Goal: Communication & Community: Answer question/provide support

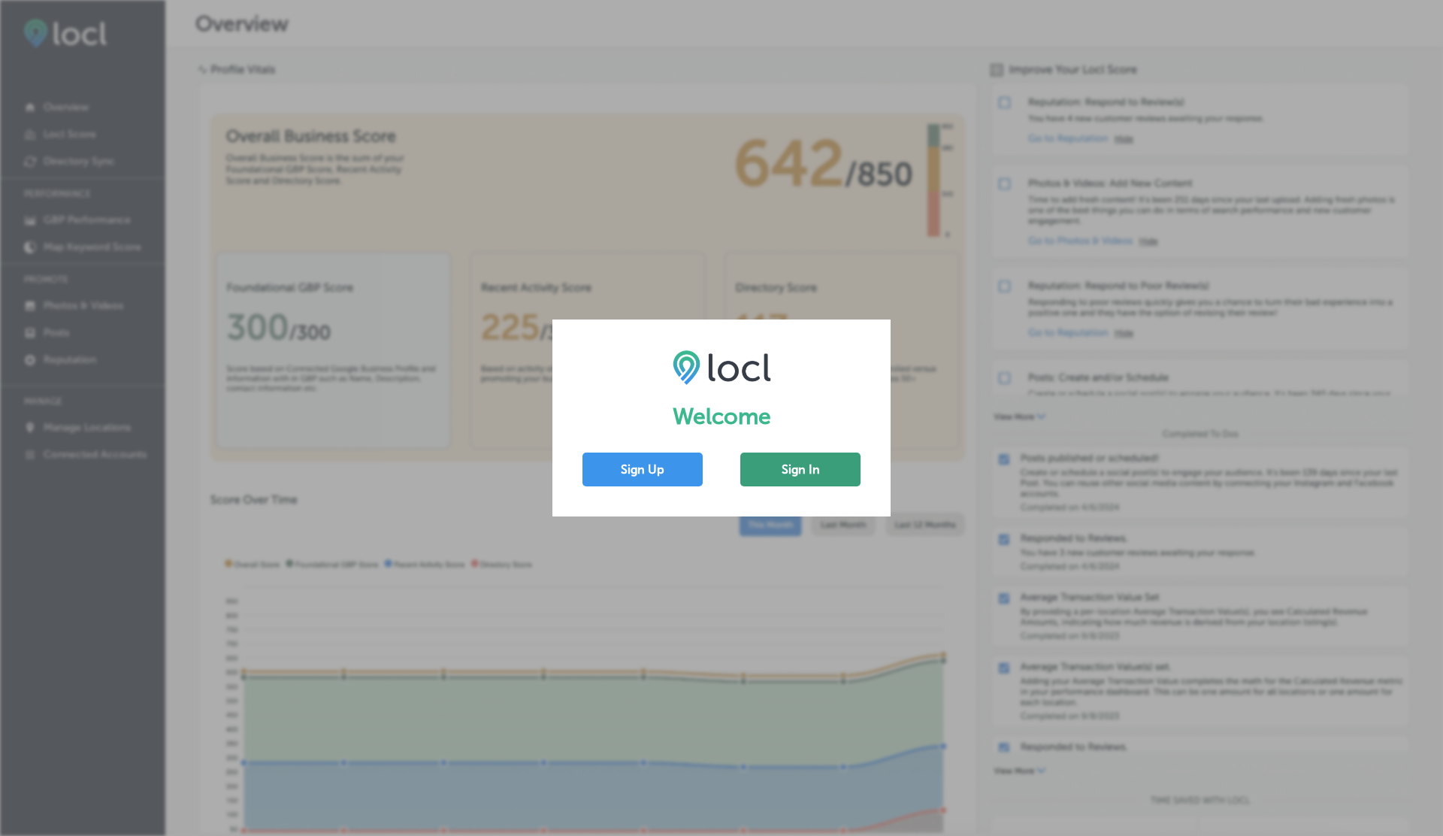
click at [795, 477] on button "Sign In" at bounding box center [801, 470] width 120 height 34
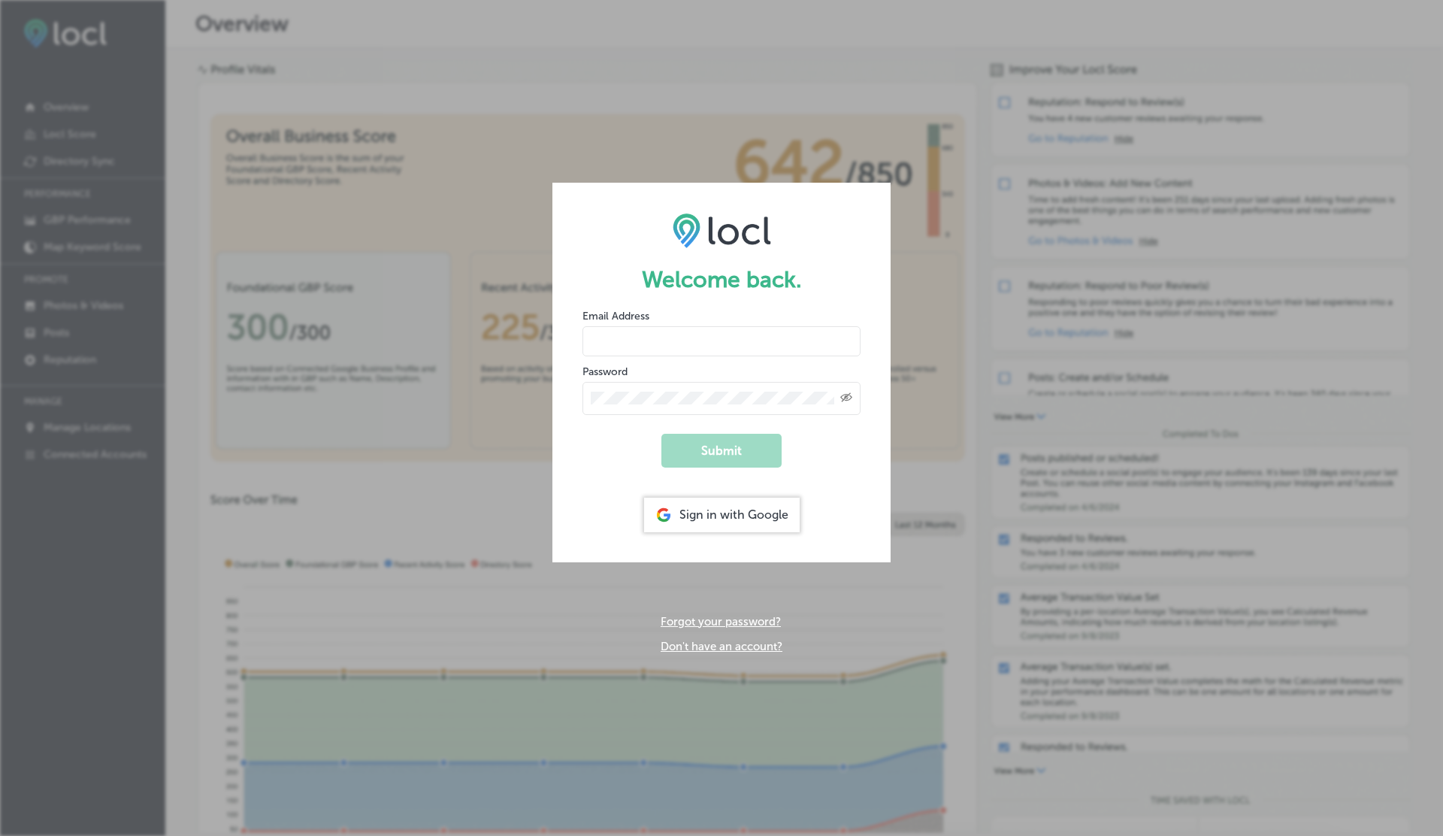
click at [632, 330] on input "email" at bounding box center [722, 341] width 278 height 30
type input "[EMAIL_ADDRESS][DOMAIN_NAME]"
click at [662, 434] on button "Submit" at bounding box center [722, 451] width 120 height 34
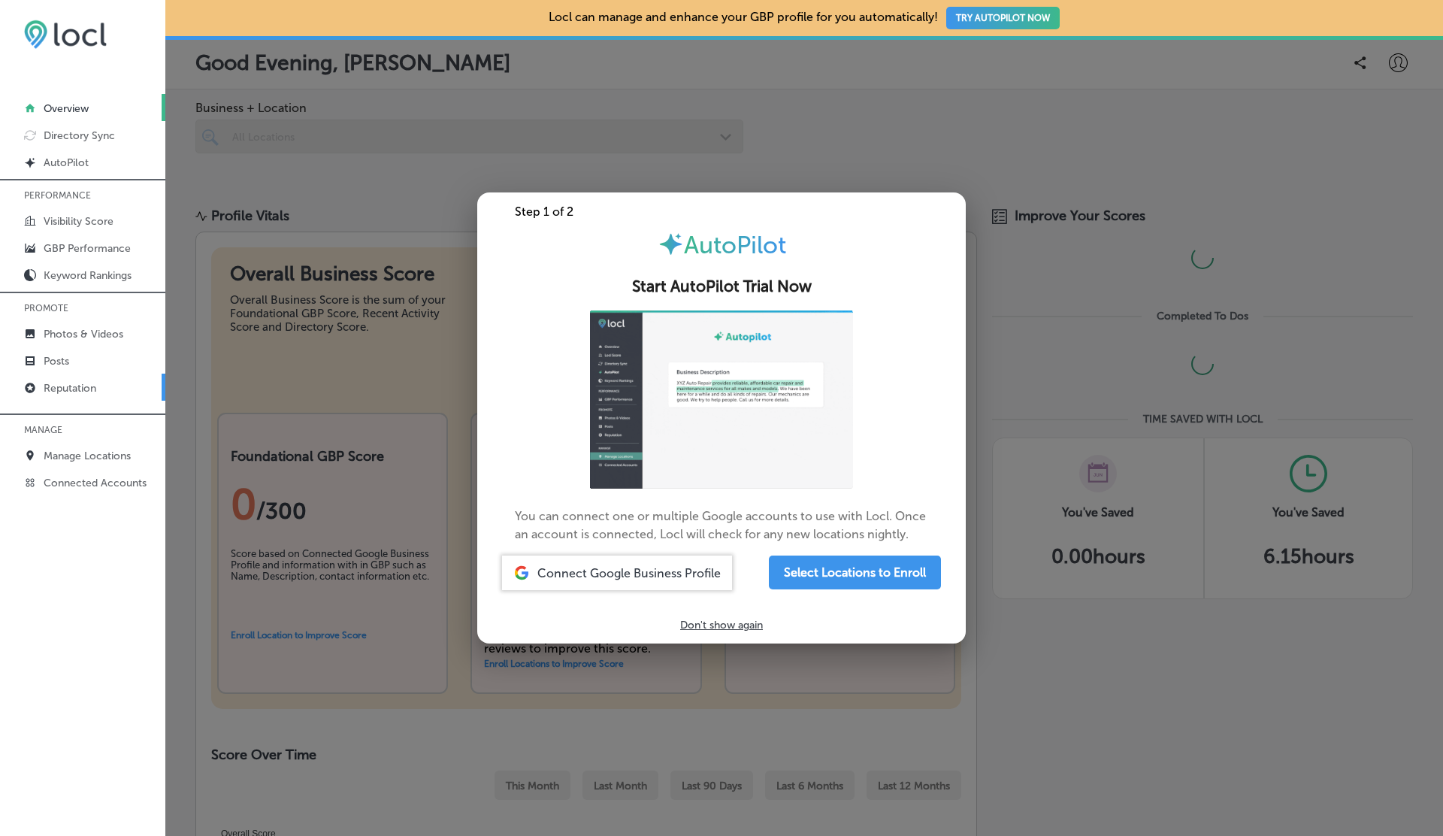
click at [92, 376] on link "Reputation" at bounding box center [82, 387] width 165 height 27
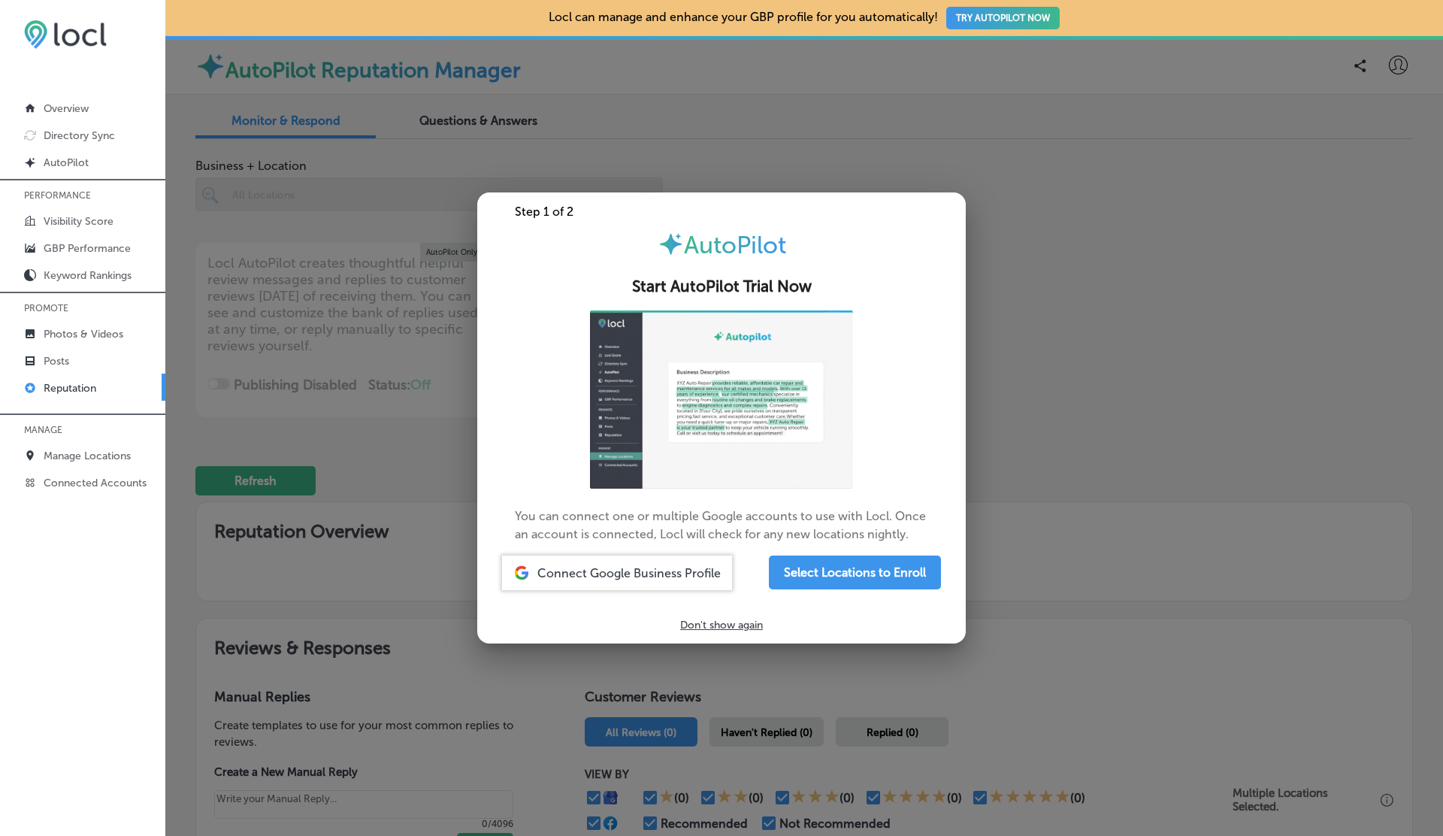
click at [92, 376] on link "Reputation" at bounding box center [82, 387] width 165 height 27
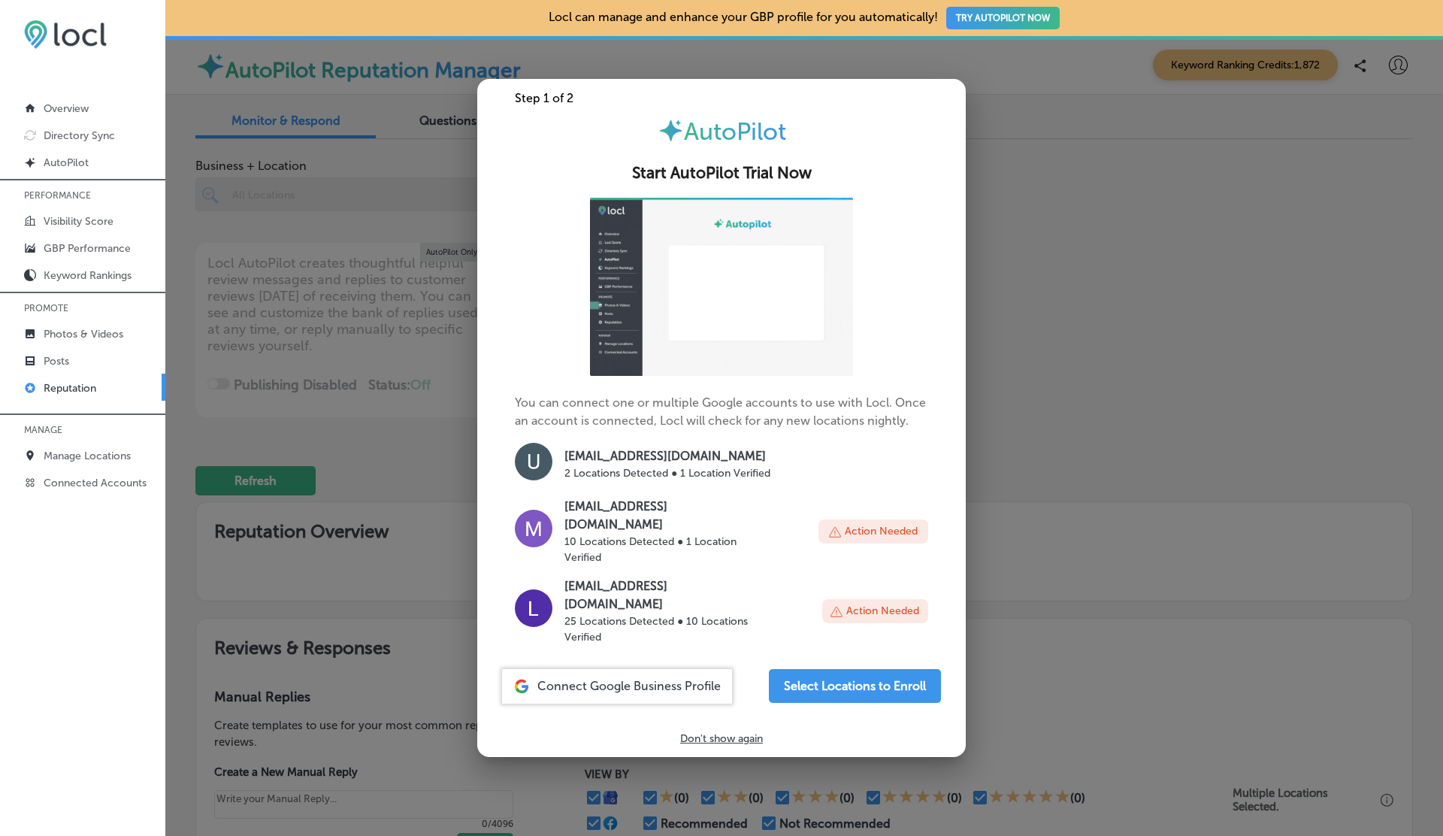
click at [350, 259] on div at bounding box center [721, 418] width 1443 height 836
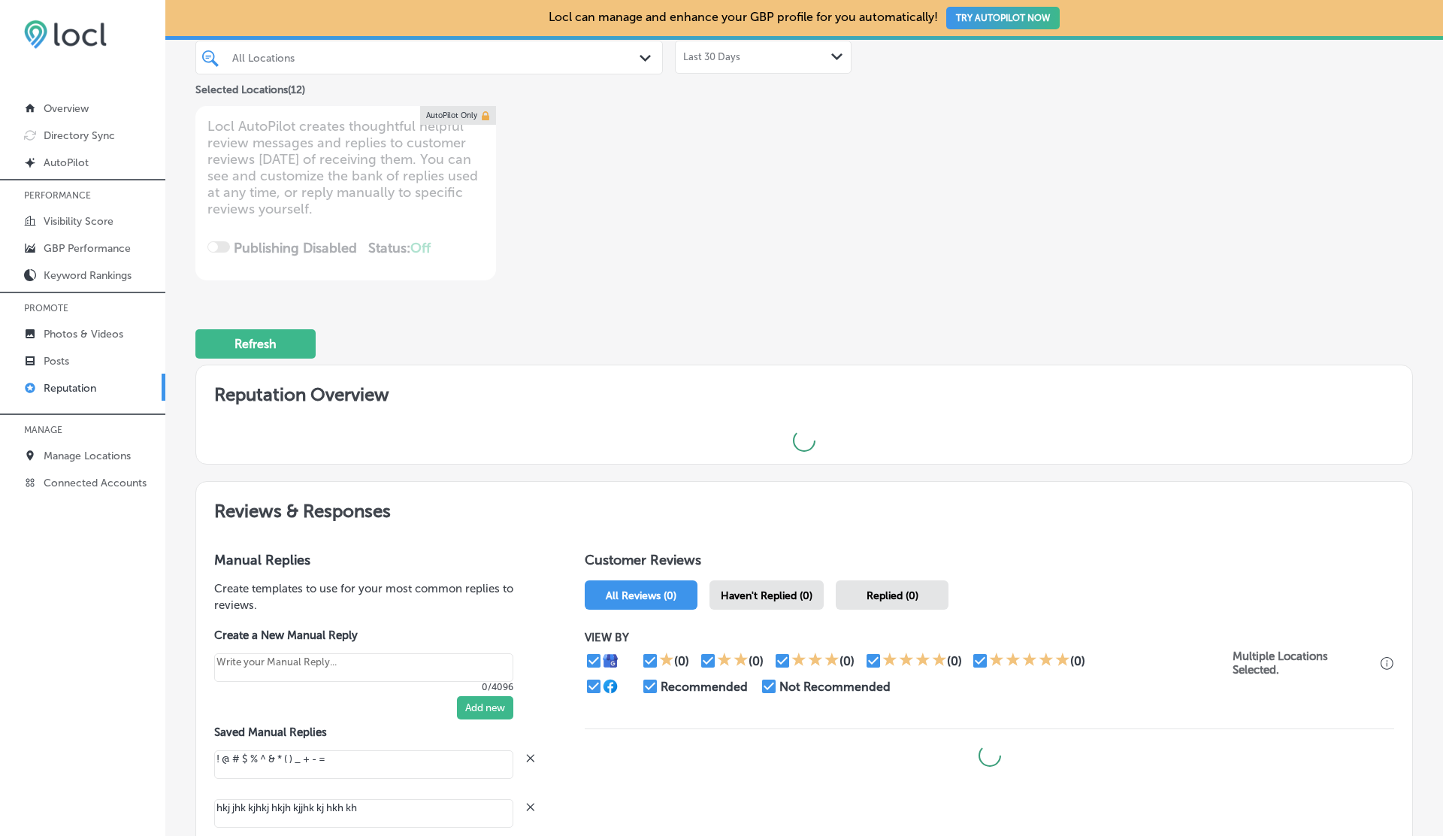
scroll to position [491, 0]
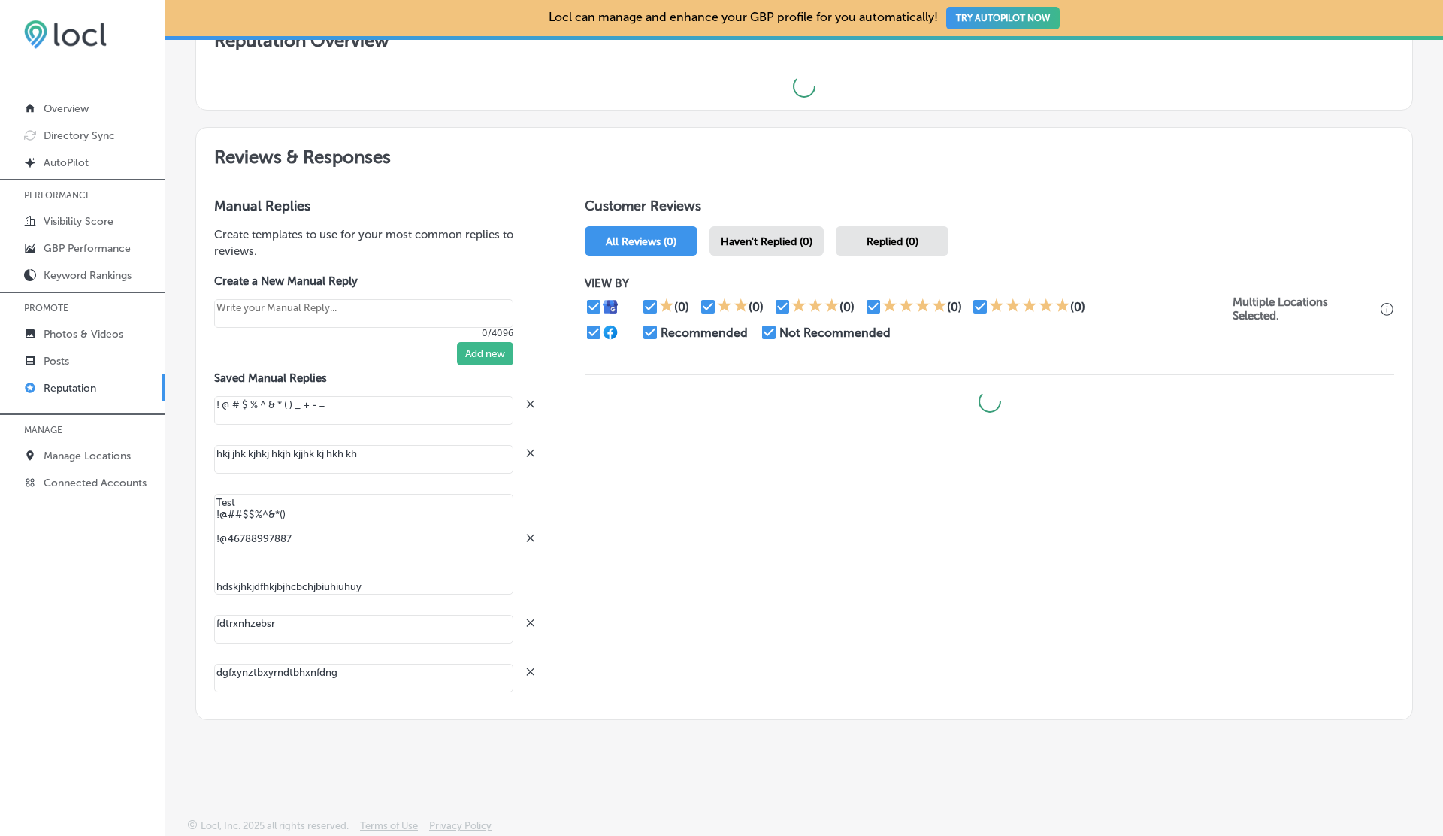
type textarea "x"
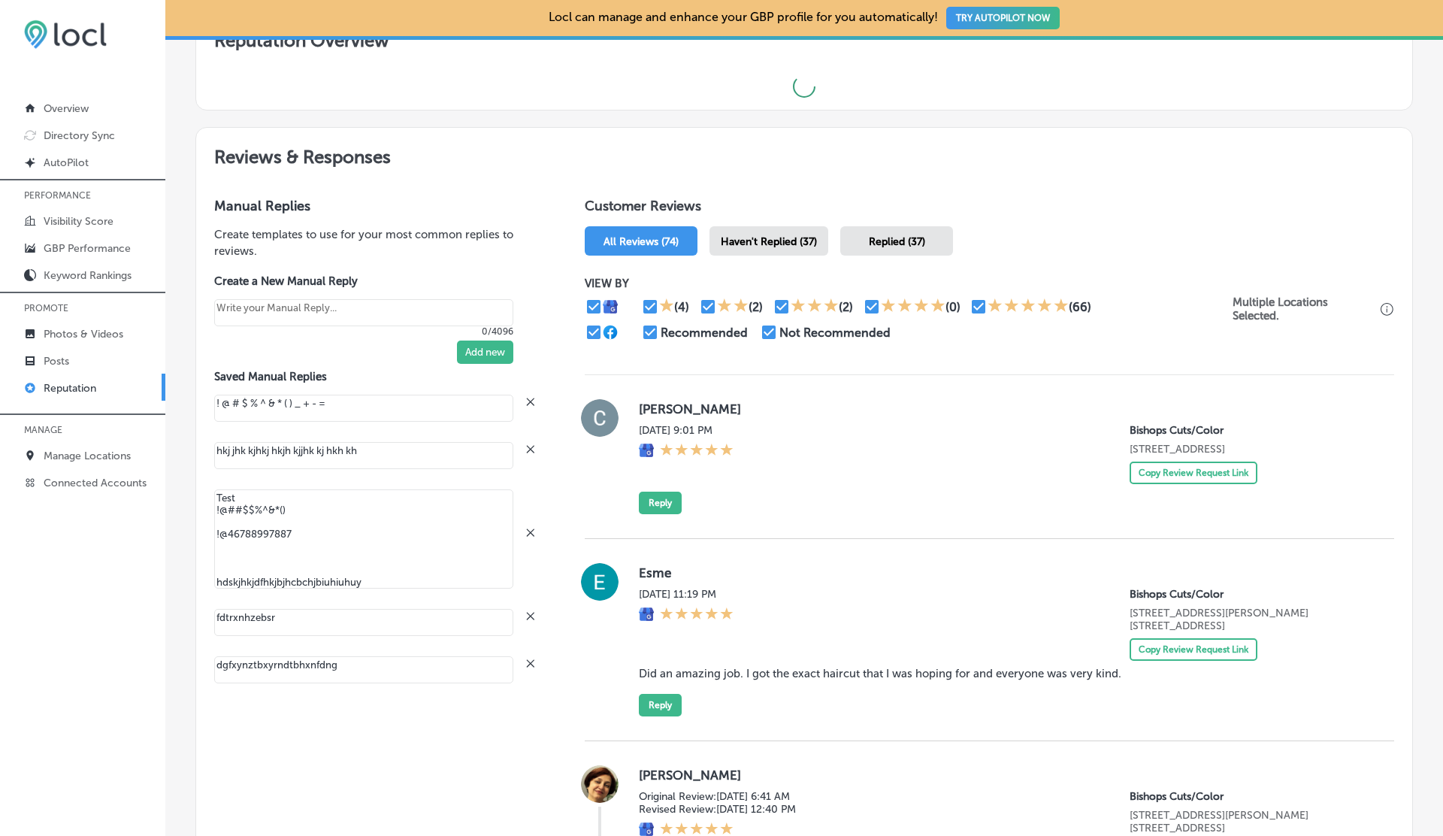
type textarea "Tha|"
type textarea "x"
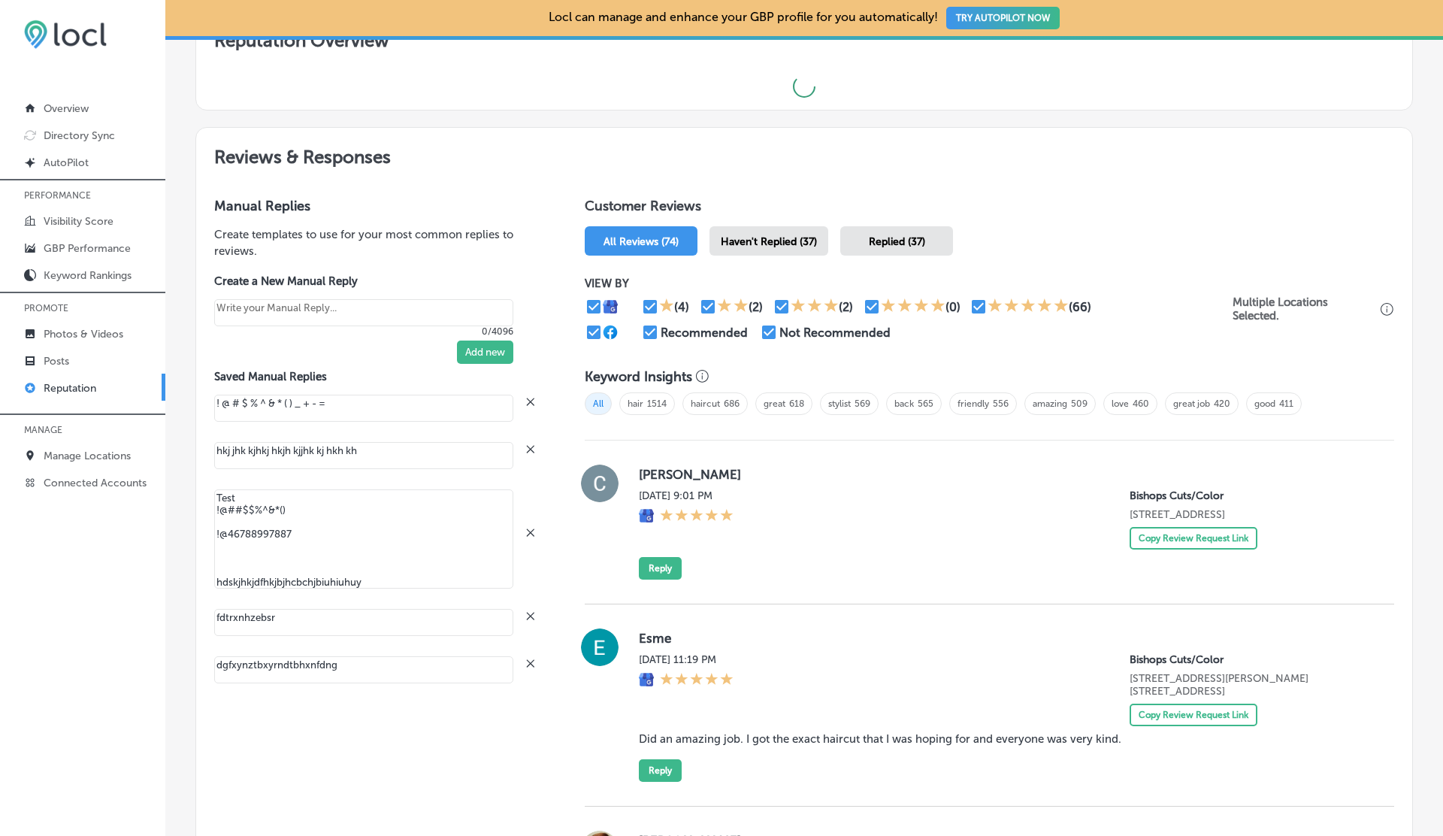
type textarea "Thank you for sharing your experience. We look forward to welcoming you back to…"
type textarea "x"
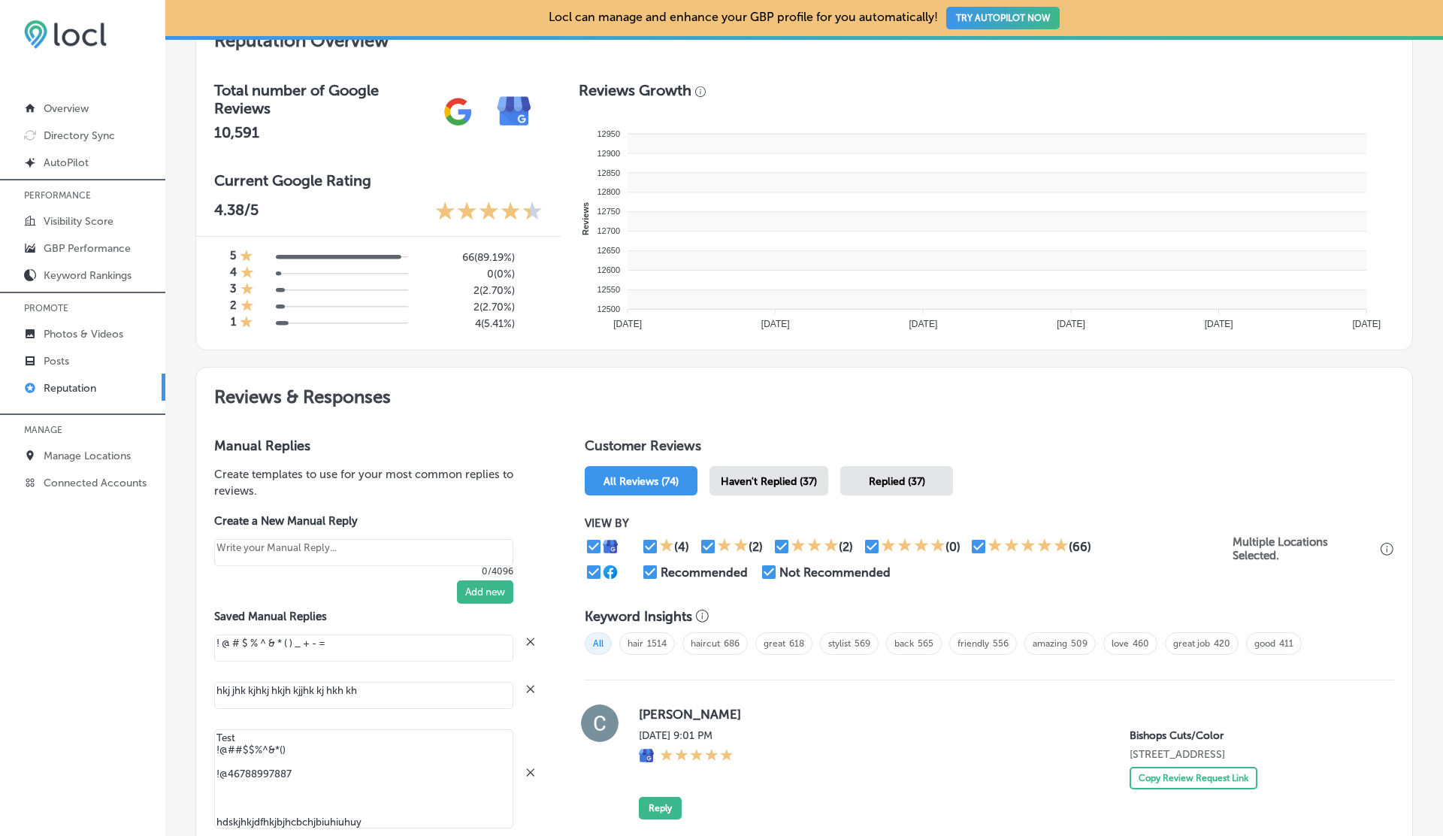
type textarea "Thank you for sharing your experience. We look forward to welcoming you back to…"
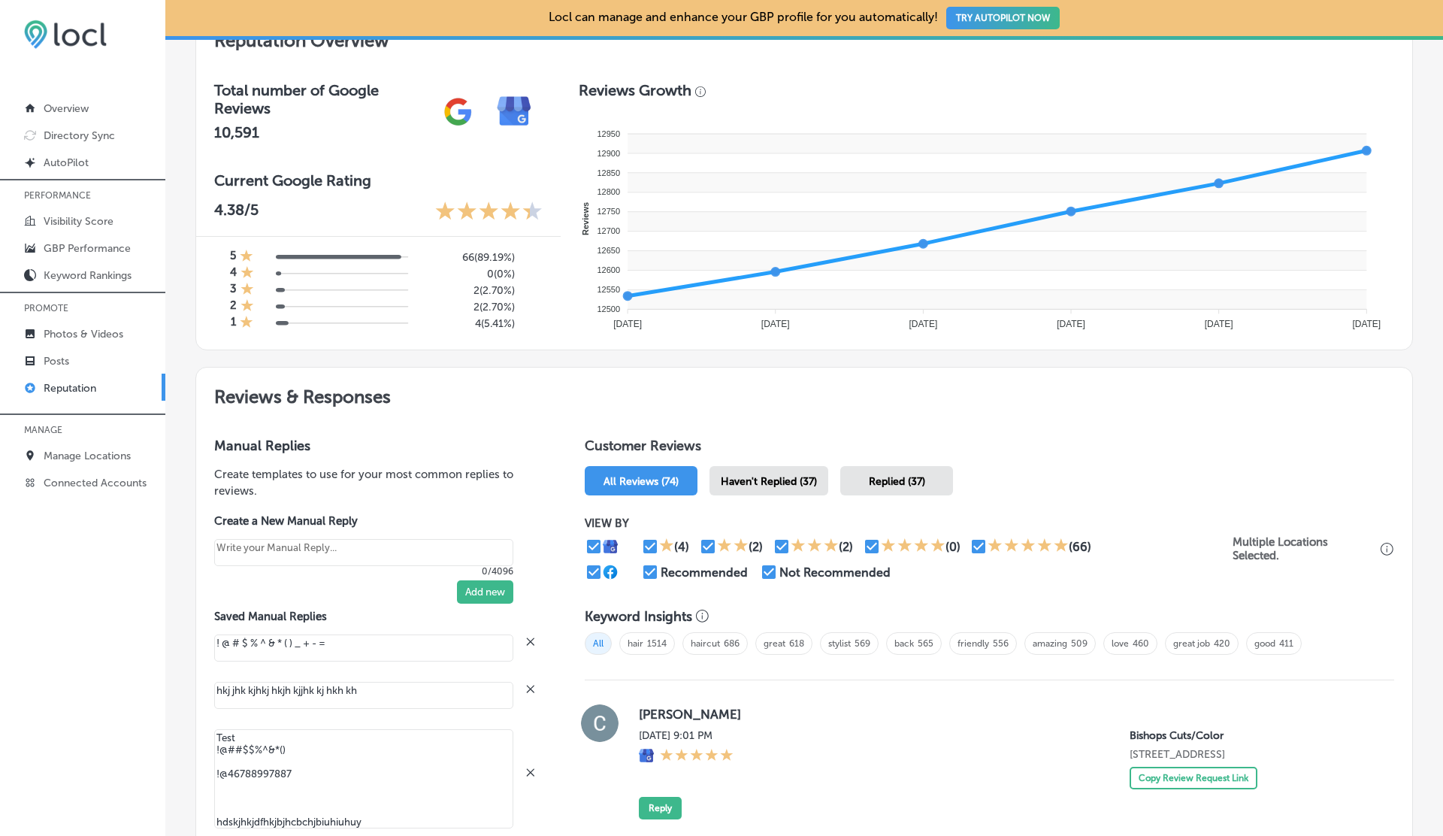
click at [532, 661] on div "Saved Manual Replies ! @ # $ % ^ & * ( ) _ + - = hkj jhk kjhkj hkjh kjjhk kj hk…" at bounding box center [375, 771] width 323 height 323
click at [529, 635] on icon at bounding box center [531, 641] width 12 height 12
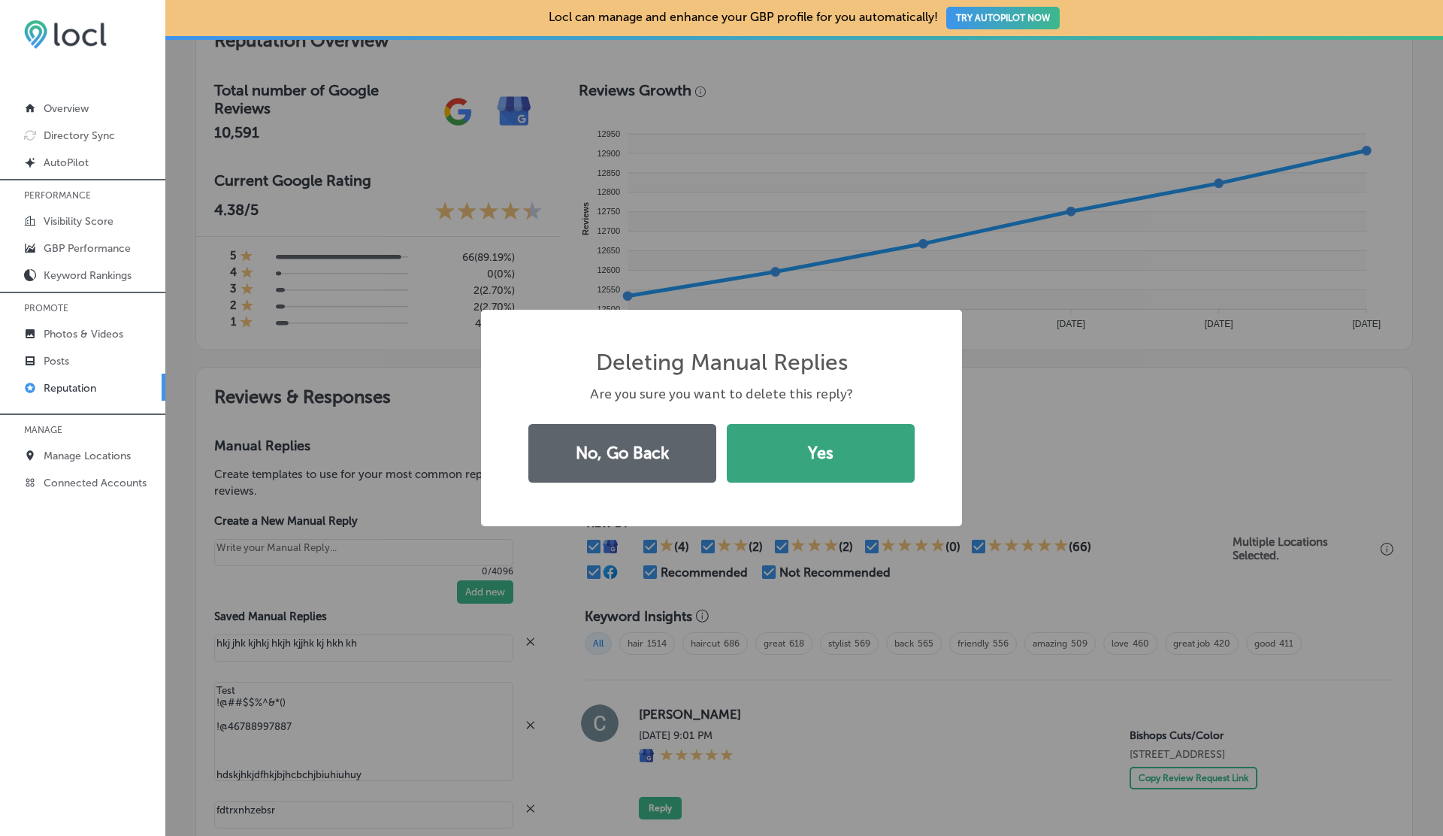
click at [814, 463] on button "Yes" at bounding box center [821, 453] width 188 height 59
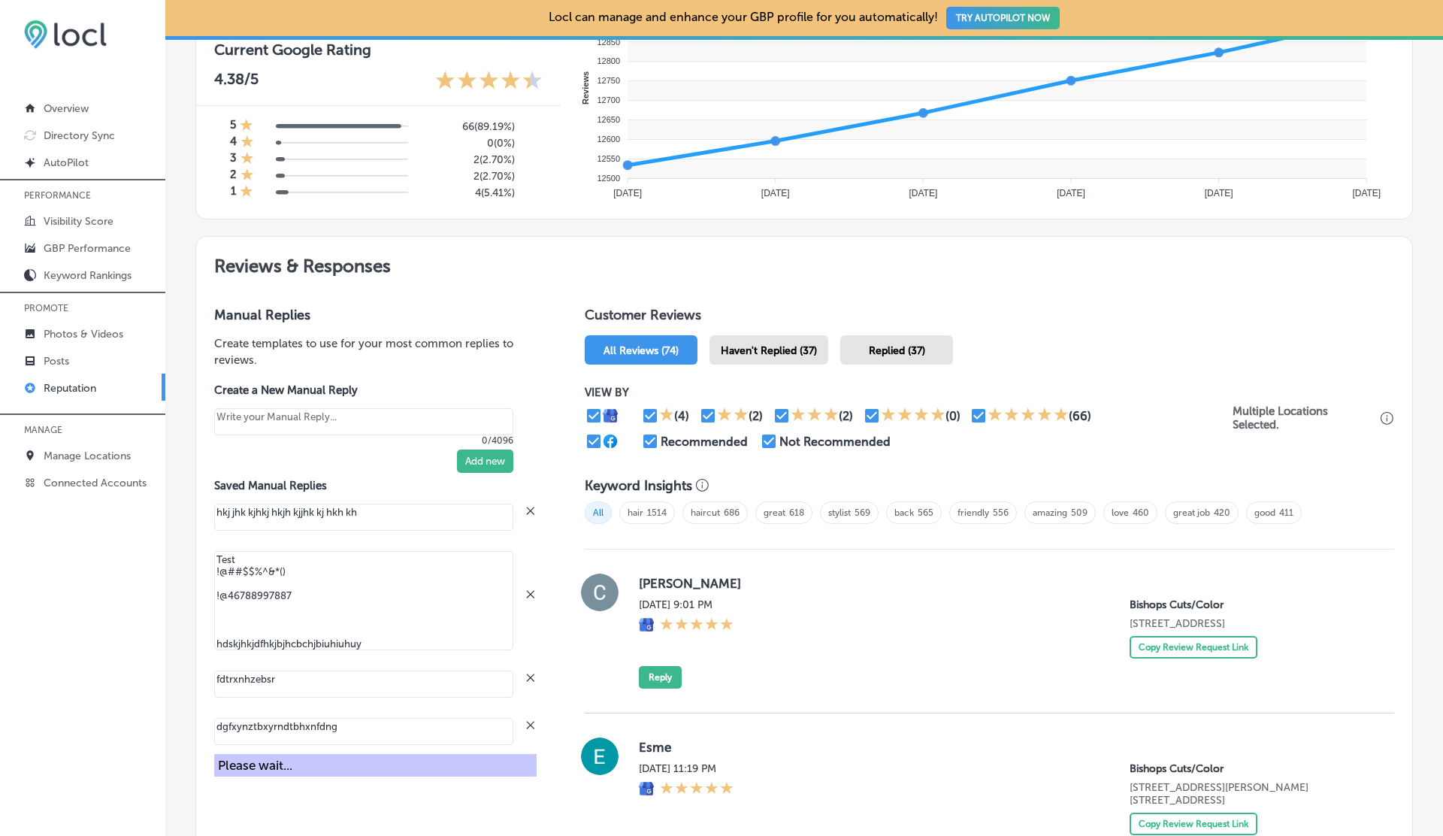
scroll to position [682, 0]
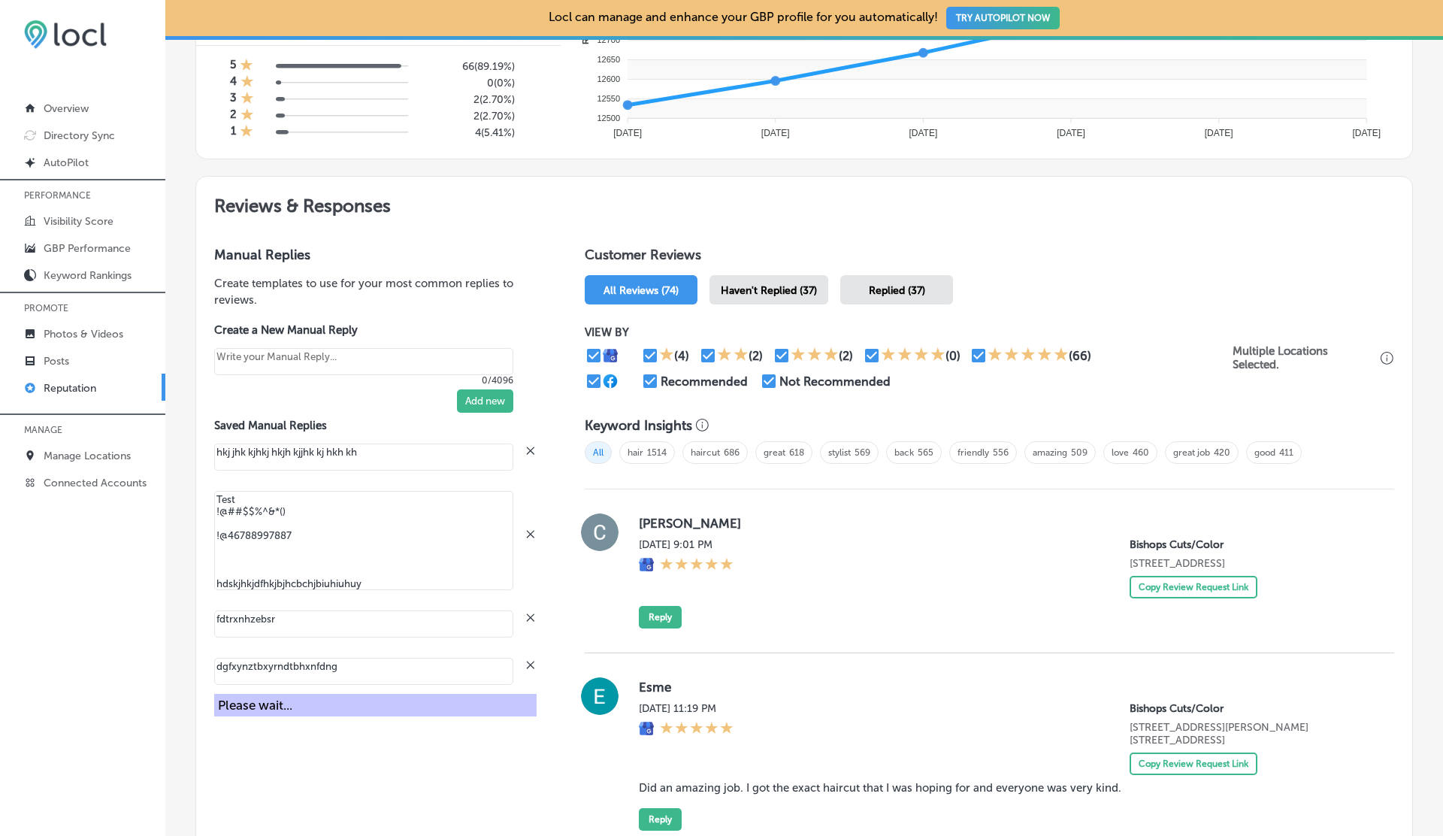
type textarea "x"
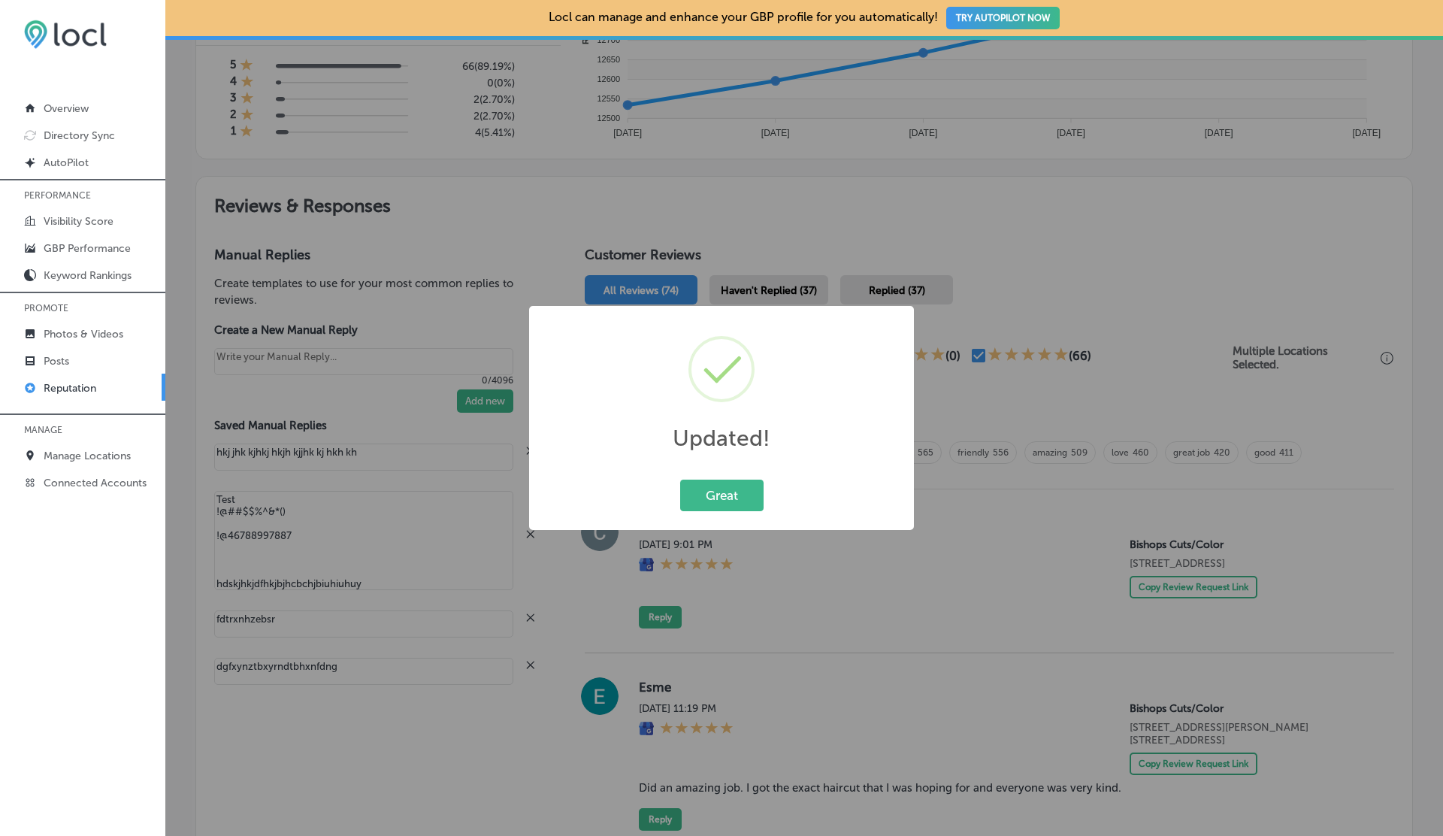
type textarea "Thank you for sharing your experience. We look forward to welcoming you back to…"
click at [725, 474] on div "Updated! × Great Cancel" at bounding box center [721, 418] width 385 height 224
click at [532, 613] on div "Updated! × Great Cancel" at bounding box center [721, 418] width 1443 height 836
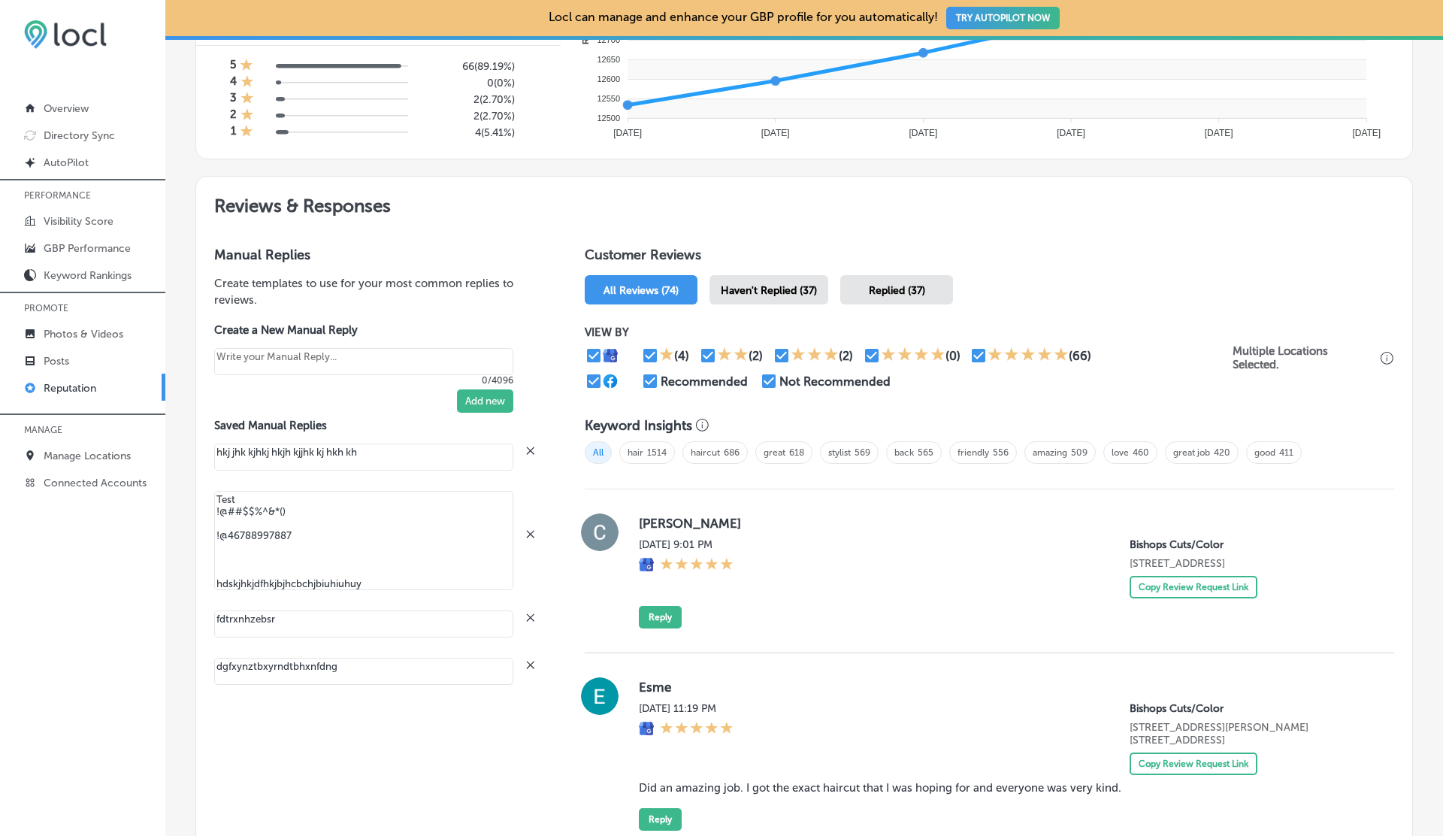
click at [532, 613] on icon at bounding box center [531, 617] width 12 height 12
type textarea "x"
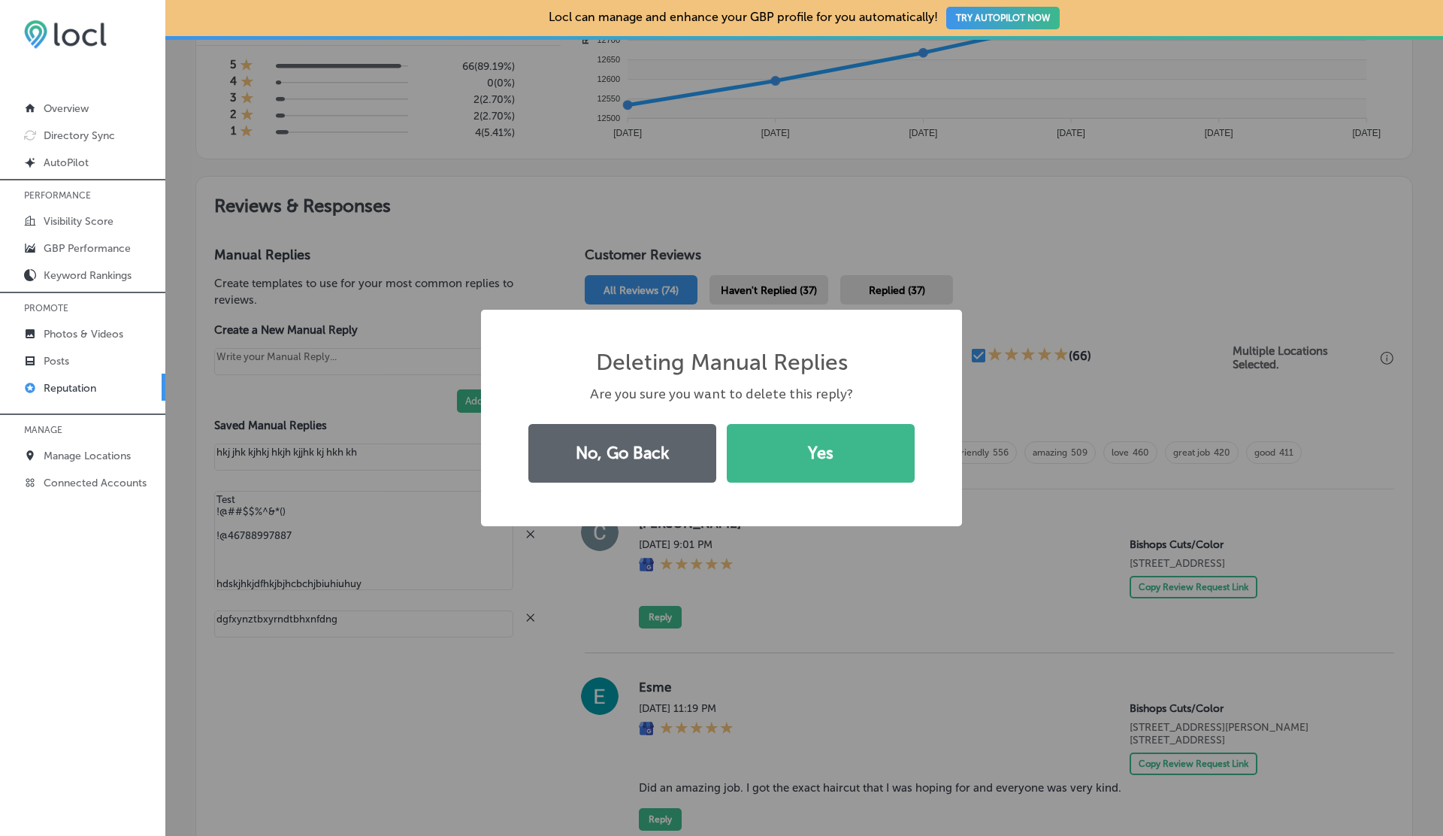
click at [727, 424] on button "Yes" at bounding box center [821, 453] width 188 height 59
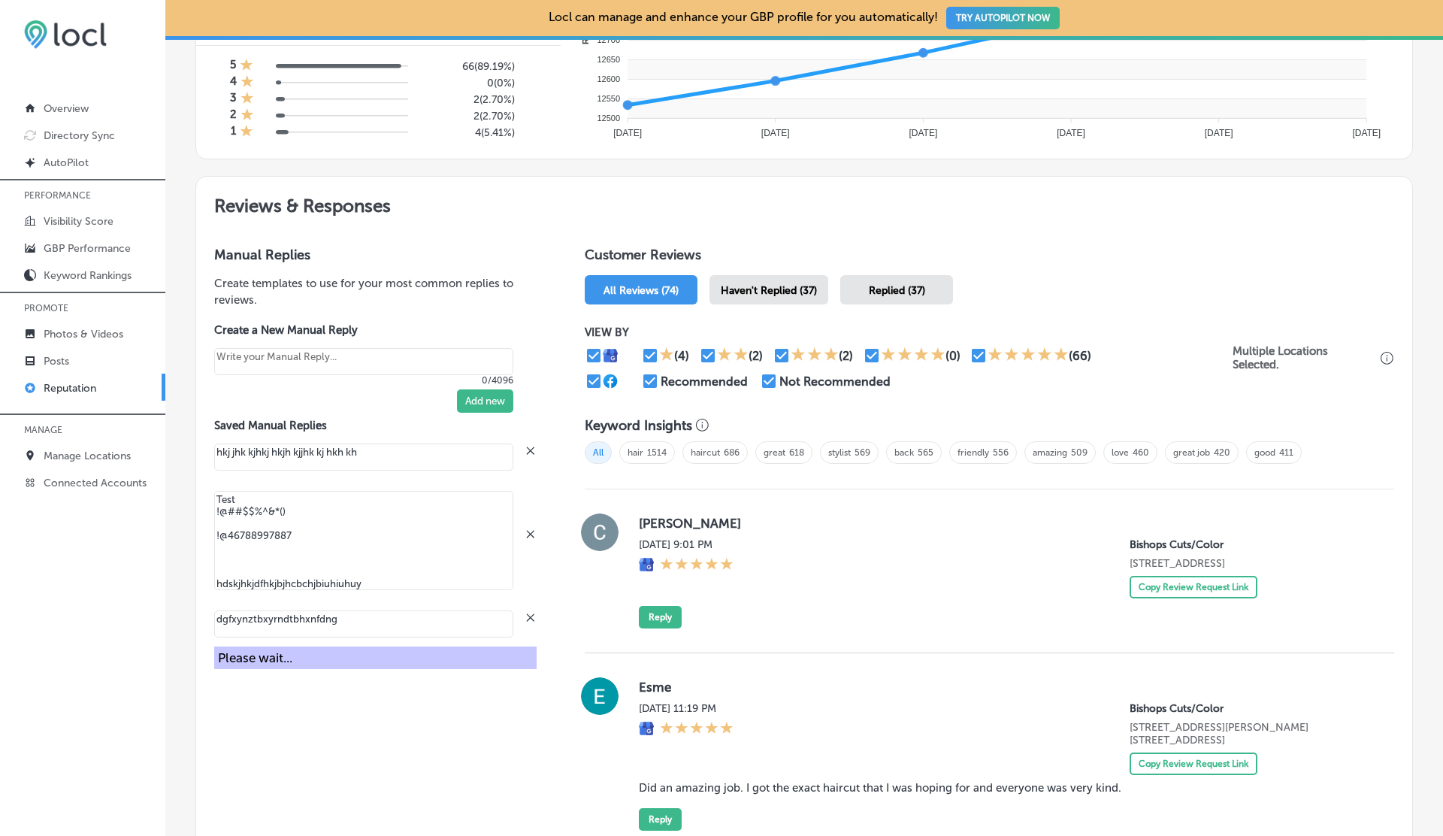
type textarea "x"
type textarea "Thank you for sharing your experience. We look forward to welcoming you back to…"
click at [532, 613] on icon at bounding box center [531, 617] width 12 height 12
type textarea "x"
type textarea "Thank you for sharing your experience. We look forward to welcoming you back to…"
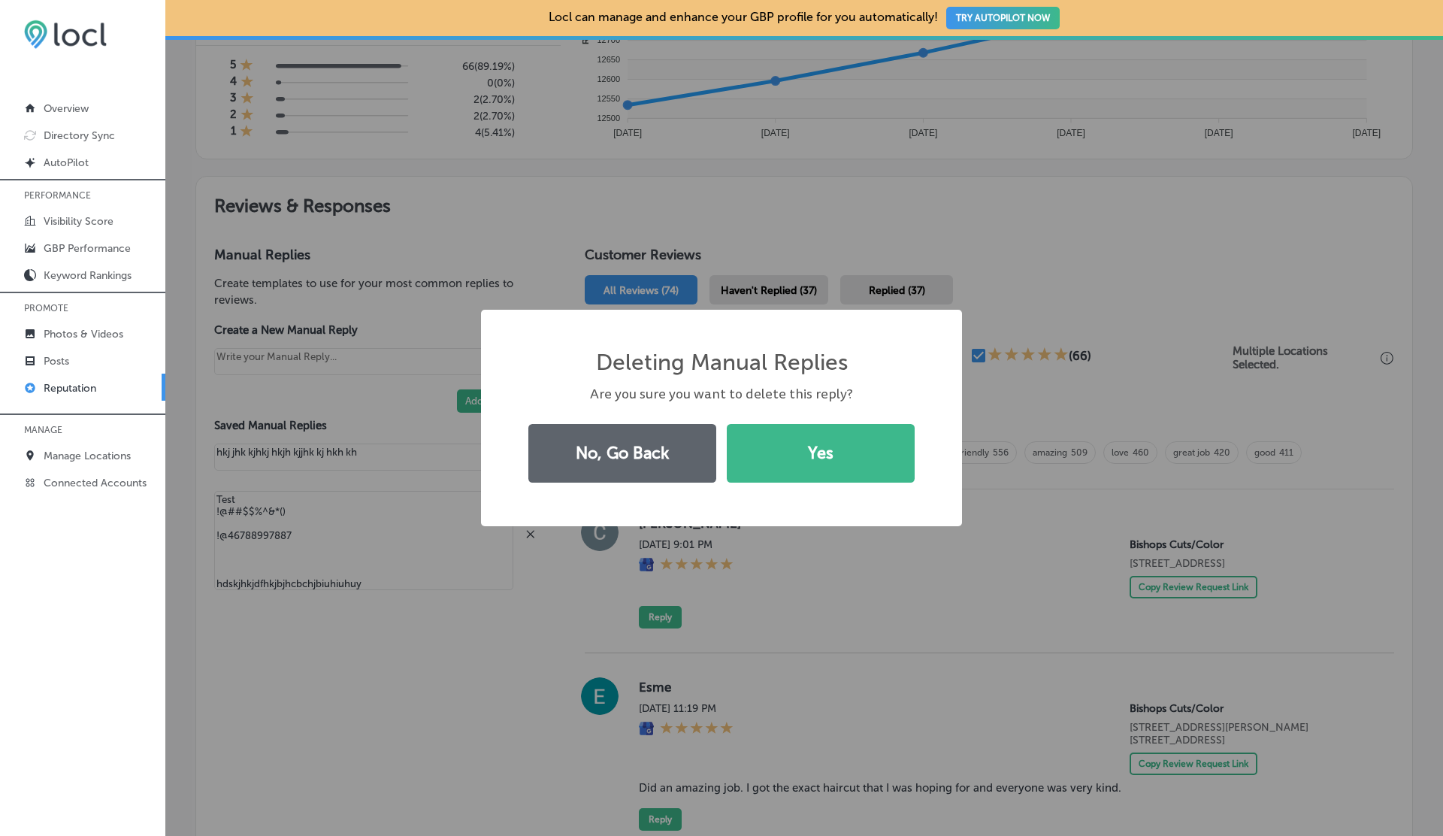
click at [727, 424] on button "Yes" at bounding box center [821, 453] width 188 height 59
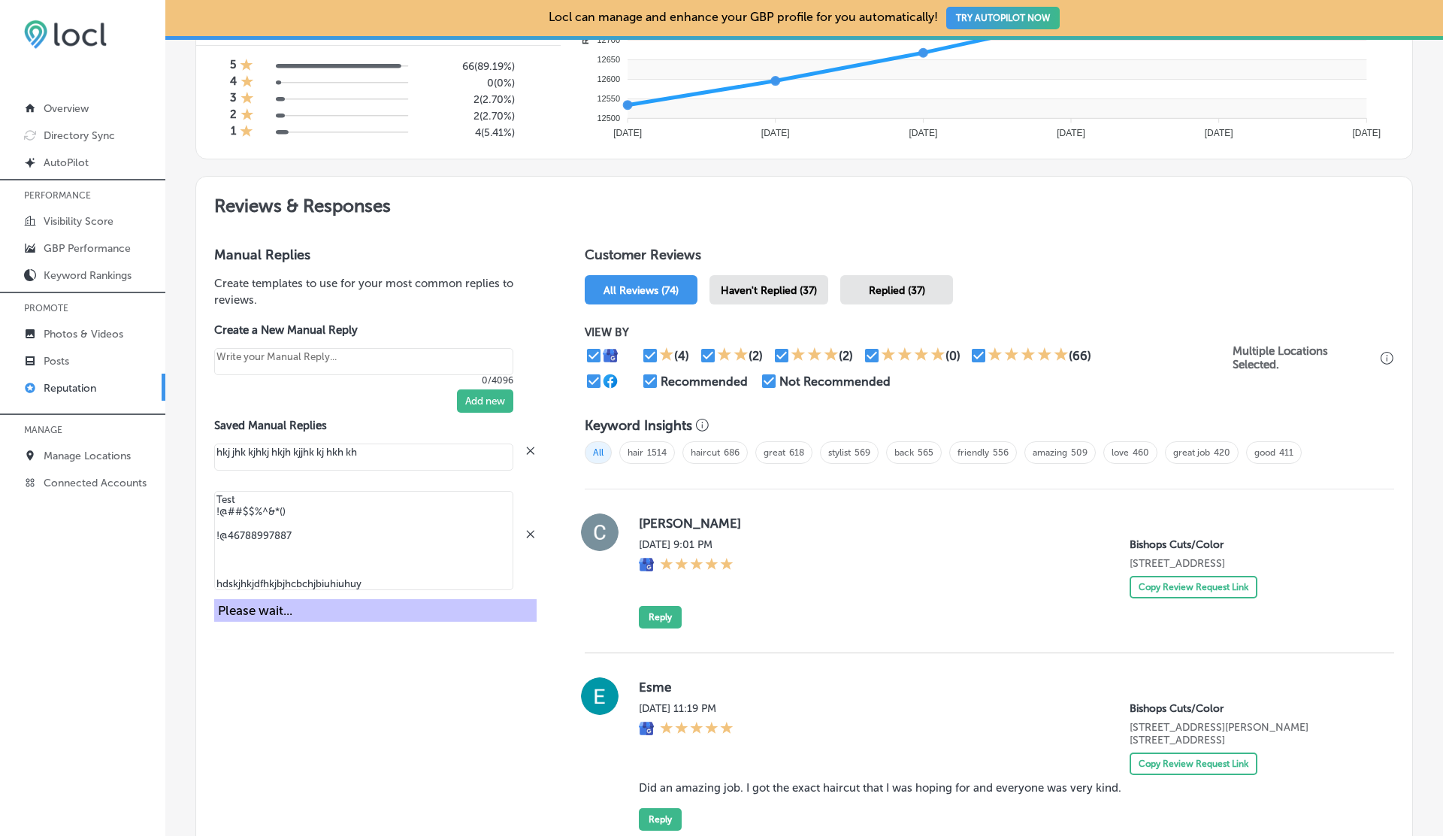
type textarea "x"
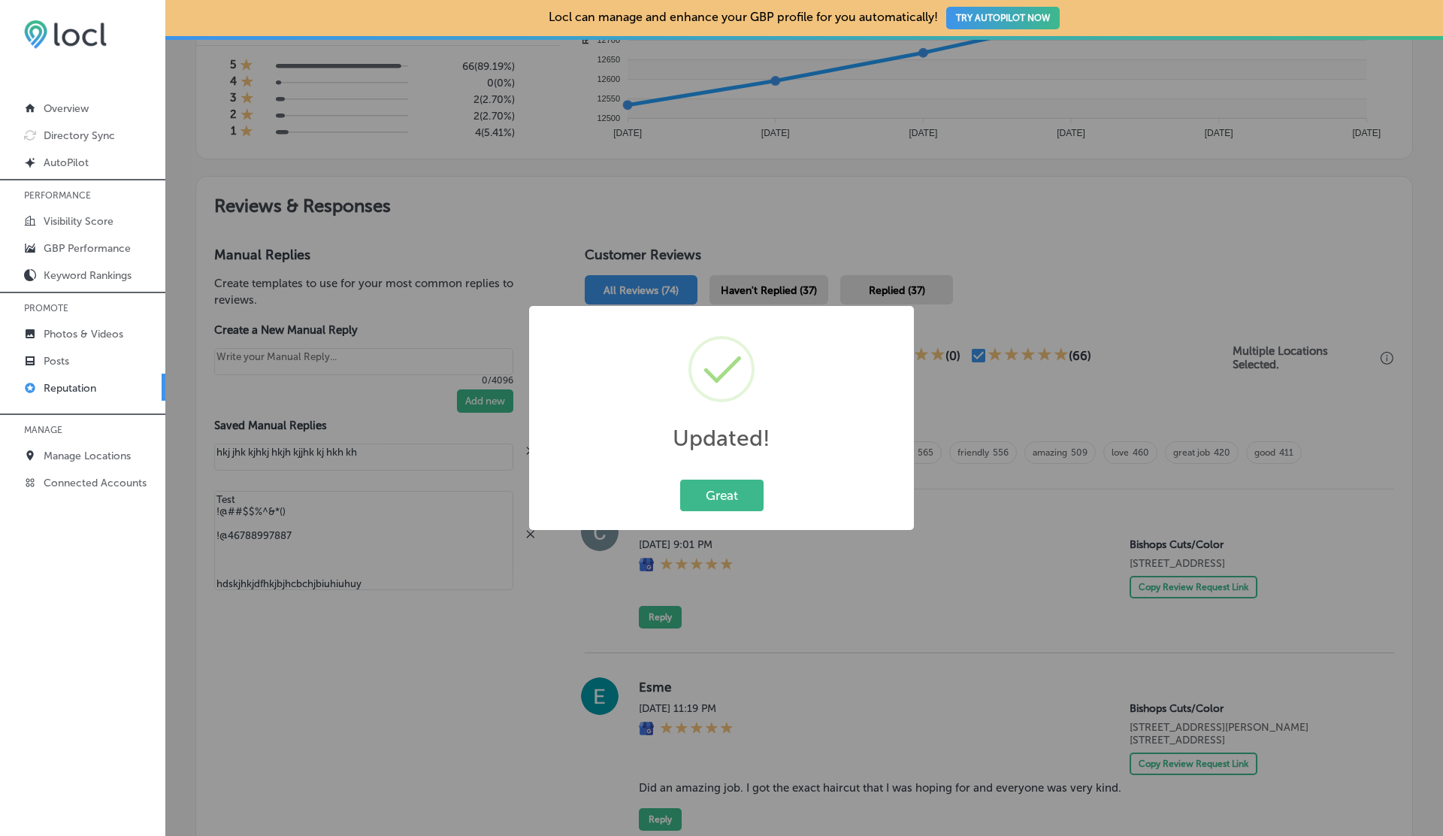
click at [532, 532] on body "iconmonstr-menu-thin copy Created with Sketch. Overview Directory Sync Created …" at bounding box center [721, 418] width 1443 height 836
type textarea "Thank you for sharing your experien|"
click at [680, 480] on button "Great" at bounding box center [721, 495] width 83 height 31
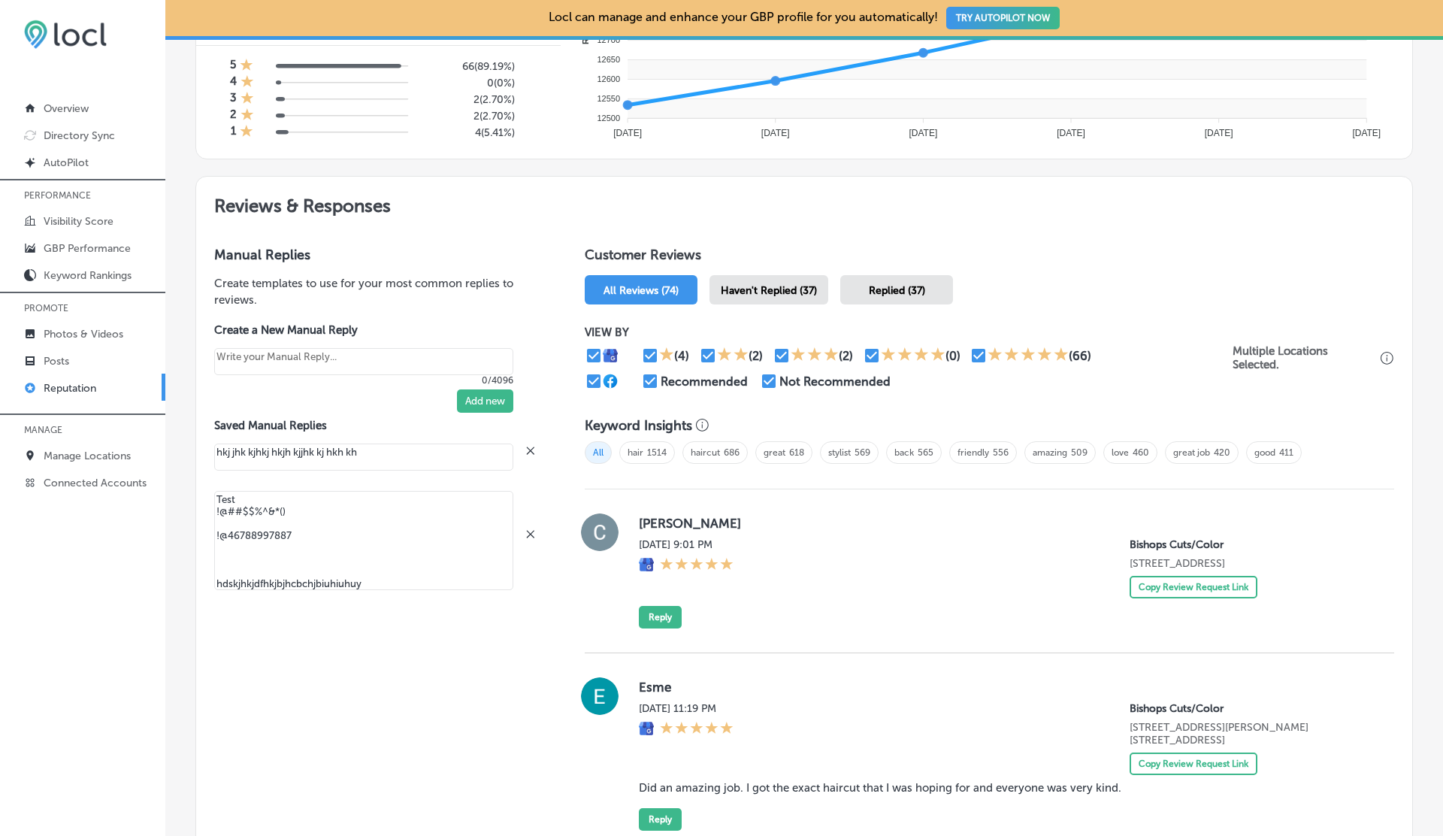
type textarea "Thank you for sharing your experience. We look forward to welcoming you back to…"
click at [532, 532] on icon at bounding box center [531, 534] width 8 height 8
type textarea "x"
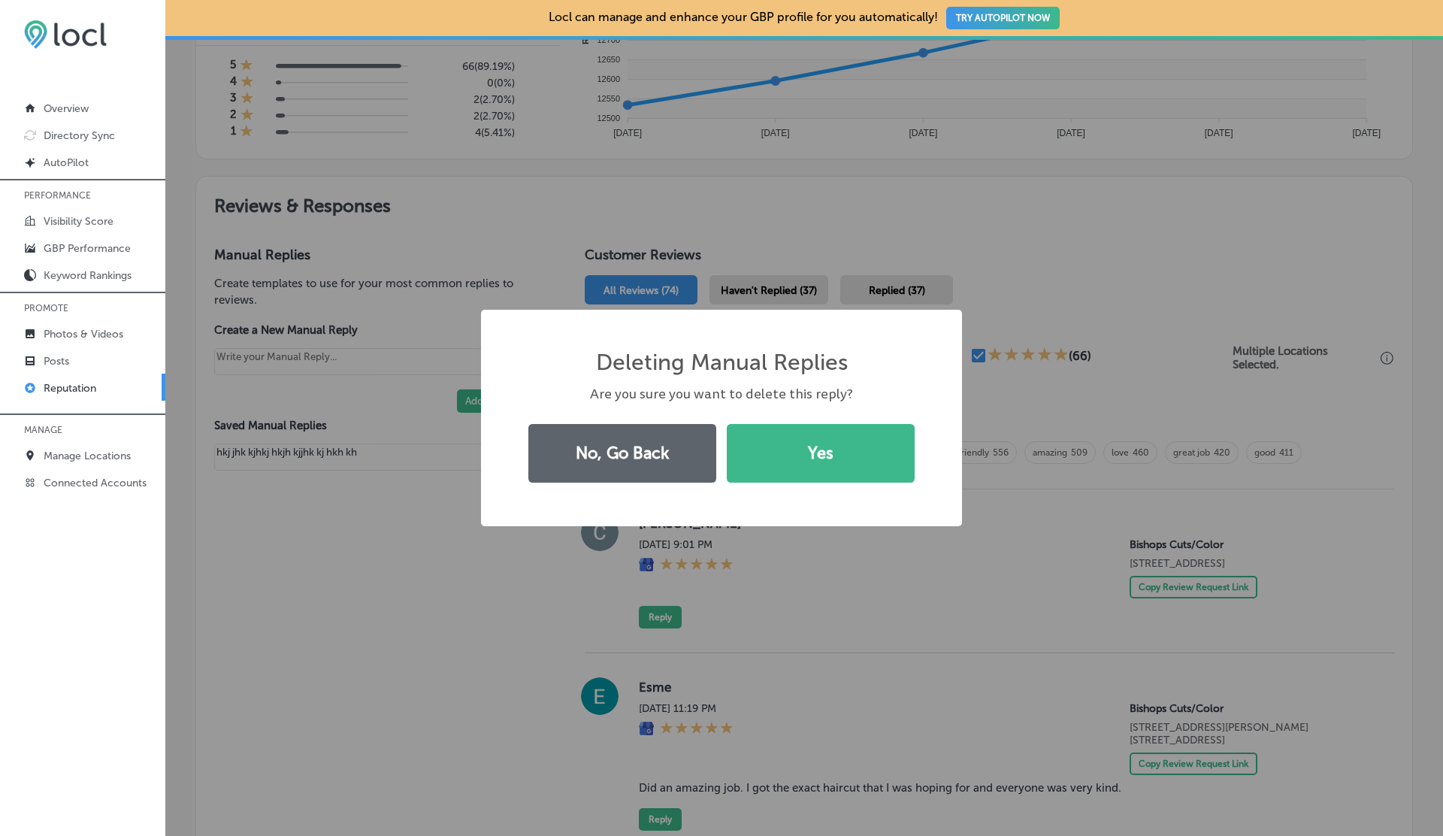
click at [727, 424] on button "Yes" at bounding box center [821, 453] width 188 height 59
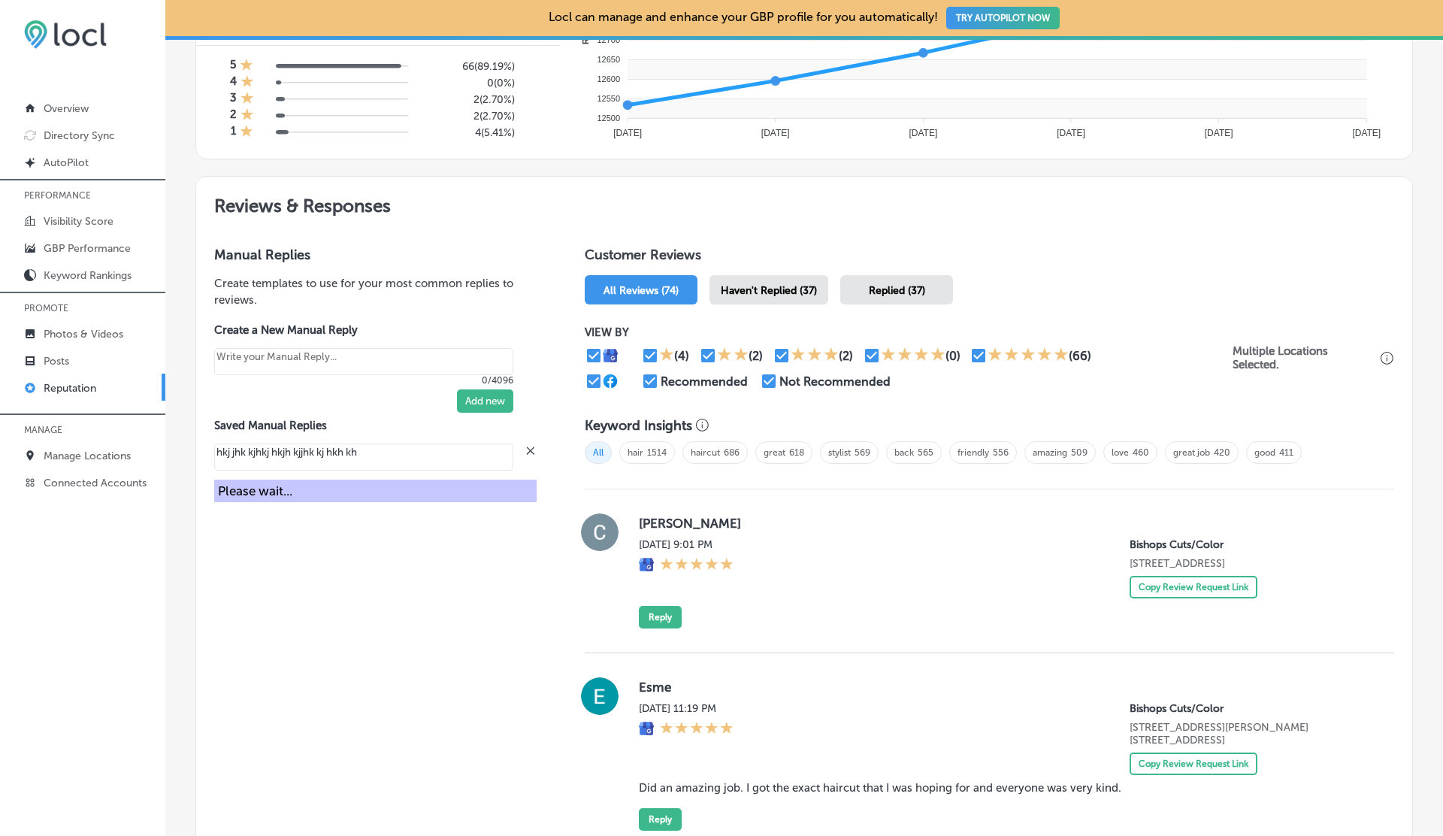
type textarea "x"
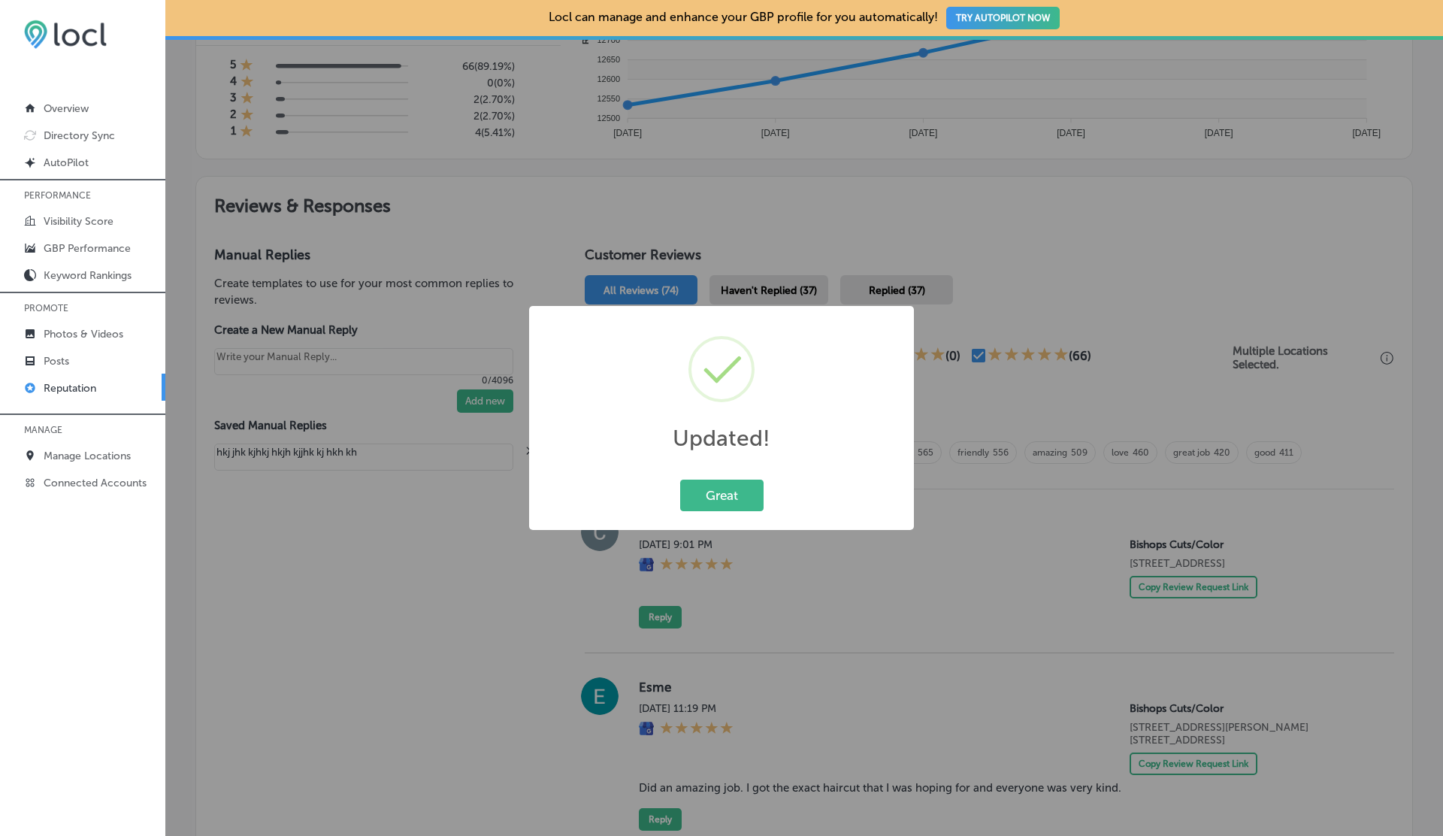
click at [532, 444] on div "Updated! × Great Cancel" at bounding box center [721, 418] width 1443 height 836
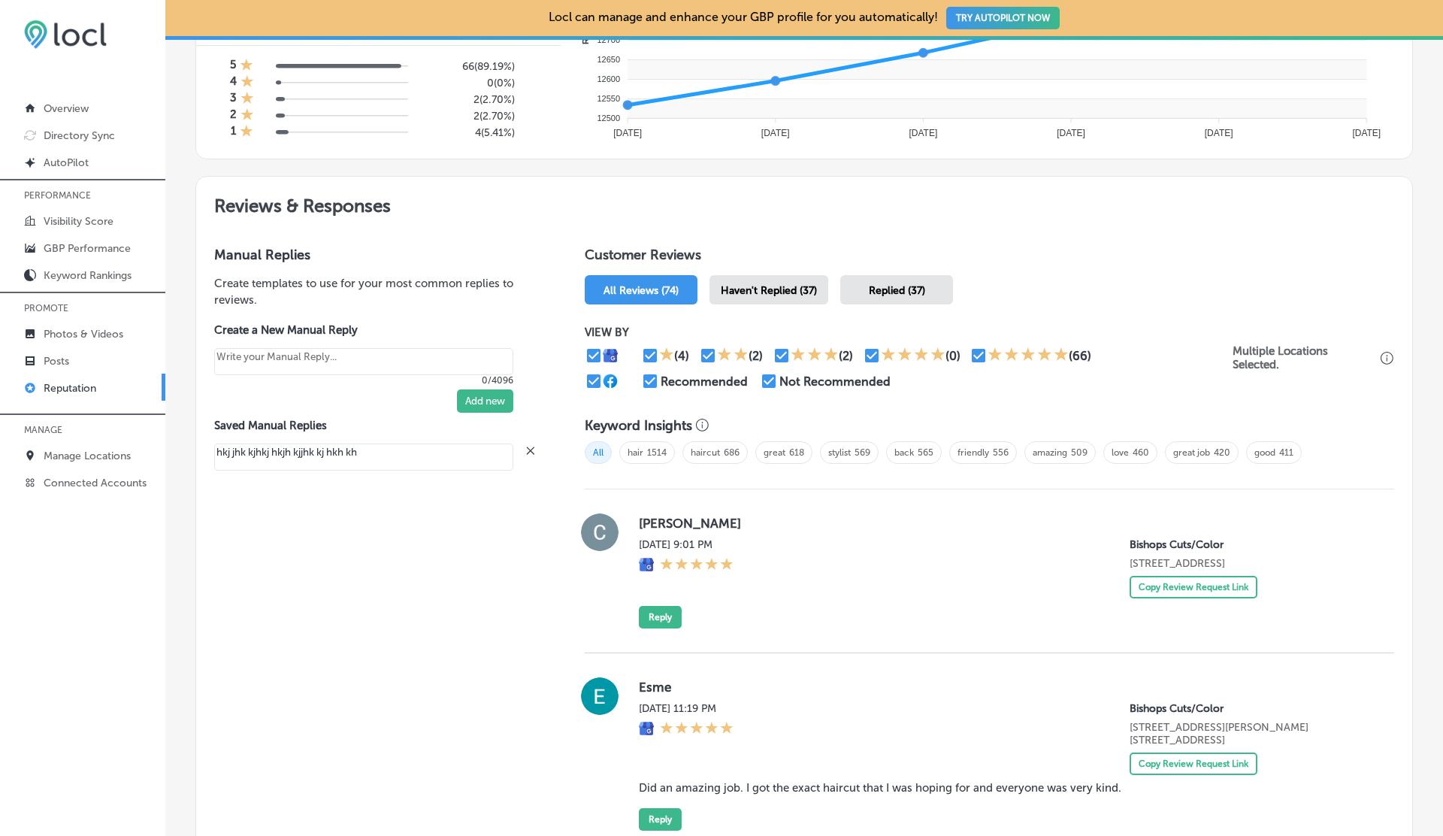
type textarea "Thank you for sharing your experience. We look forward to welcoming you back to…"
click at [532, 447] on icon at bounding box center [531, 451] width 8 height 8
type textarea "x"
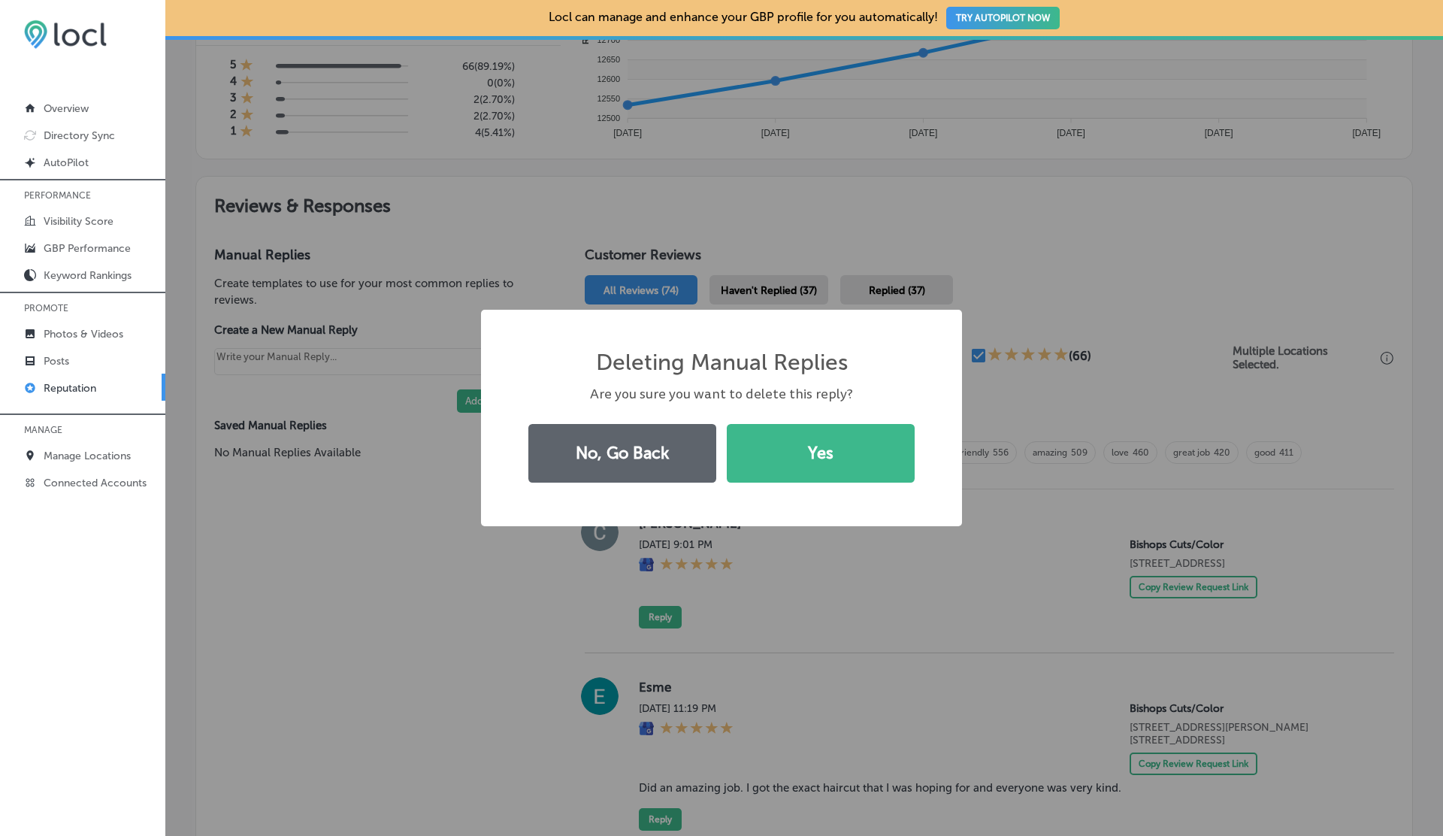
type textarea "Thank you for sharing your experience. We look forward to welcoming you back to…"
click at [727, 424] on button "Yes" at bounding box center [821, 453] width 188 height 59
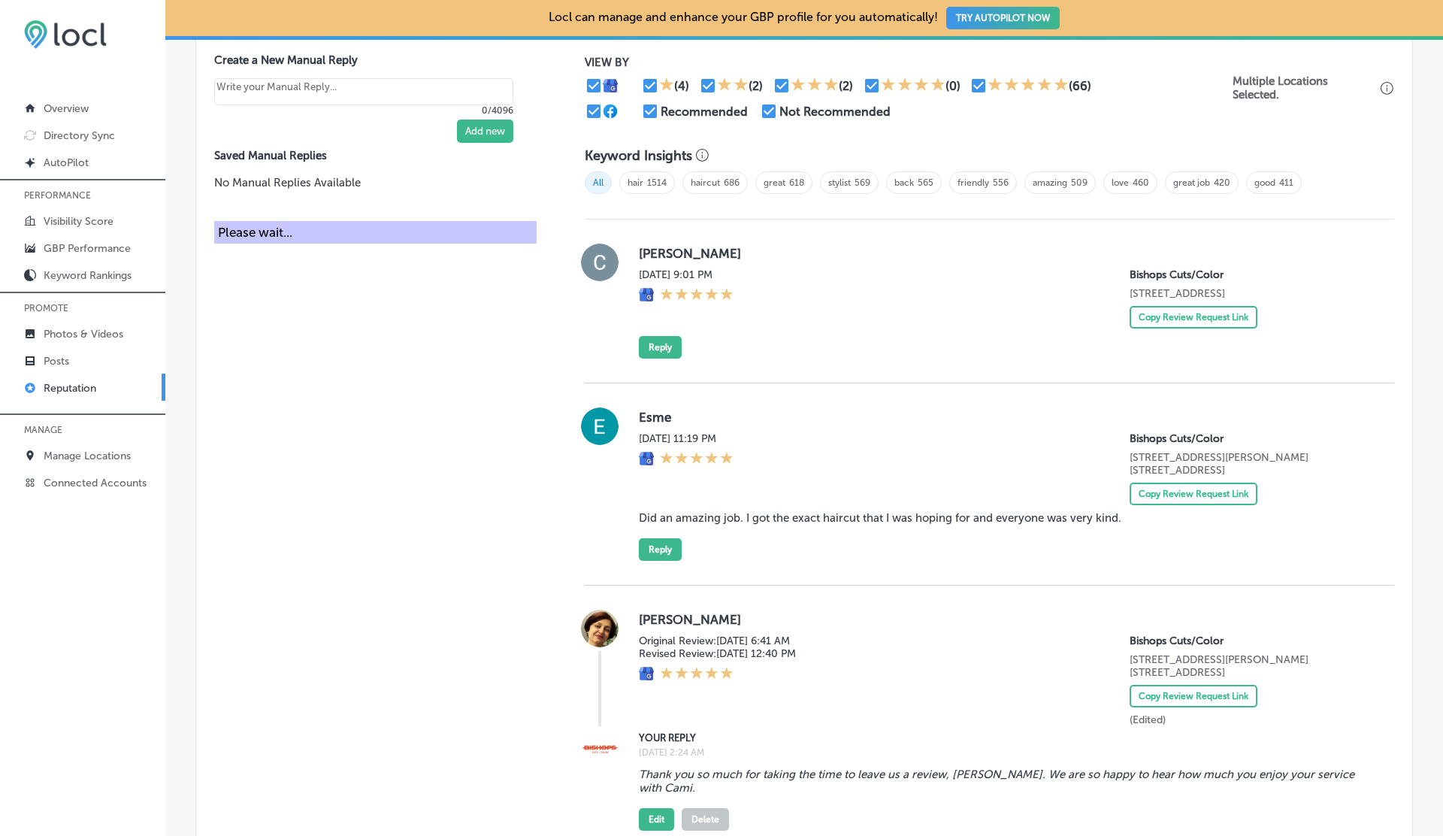
type textarea "x"
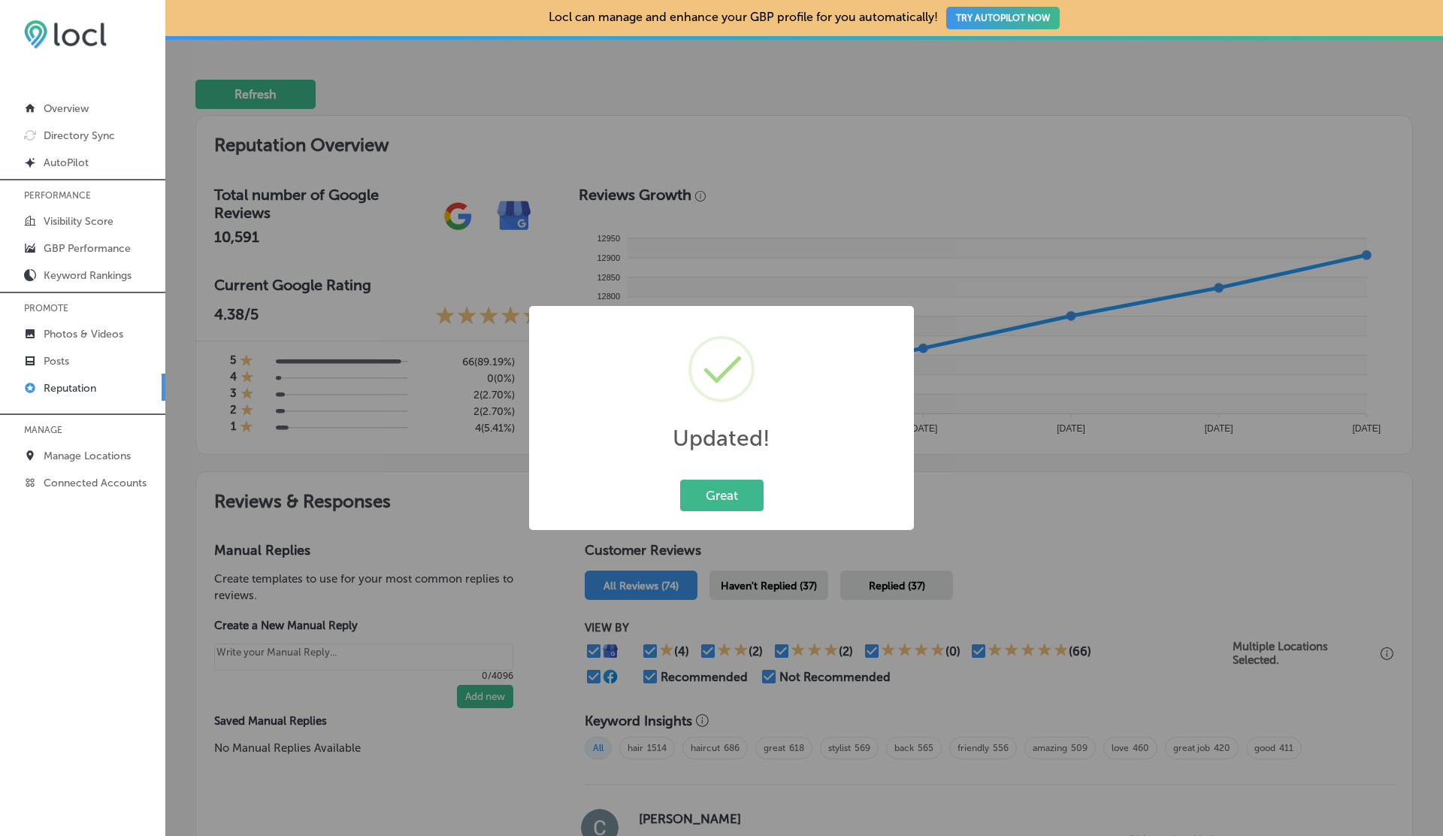
scroll to position [0, 0]
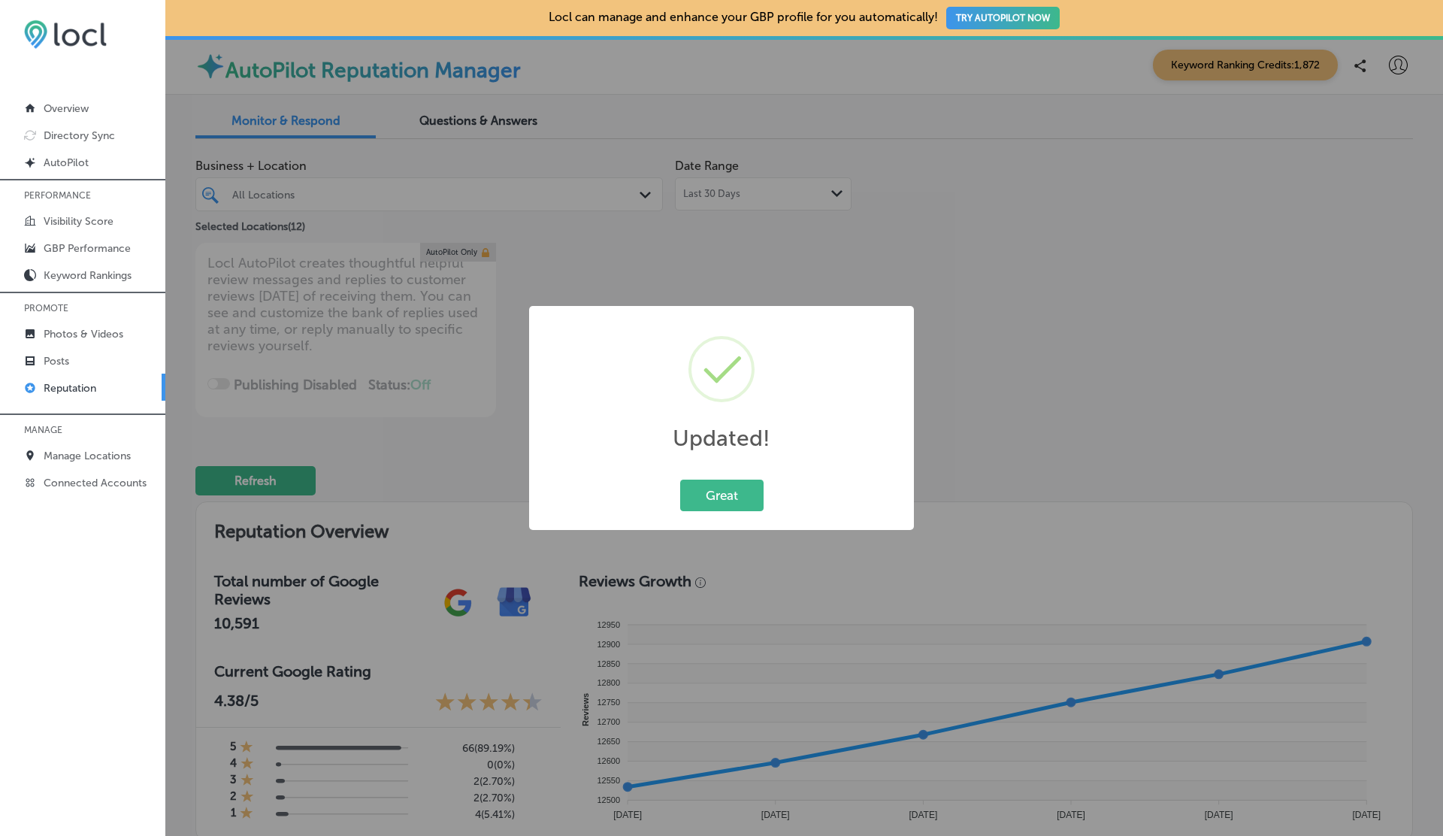
type textarea "Thank you for sharing your experience. We look forward to welcoming you back to…"
click at [680, 480] on button "Great" at bounding box center [721, 495] width 83 height 31
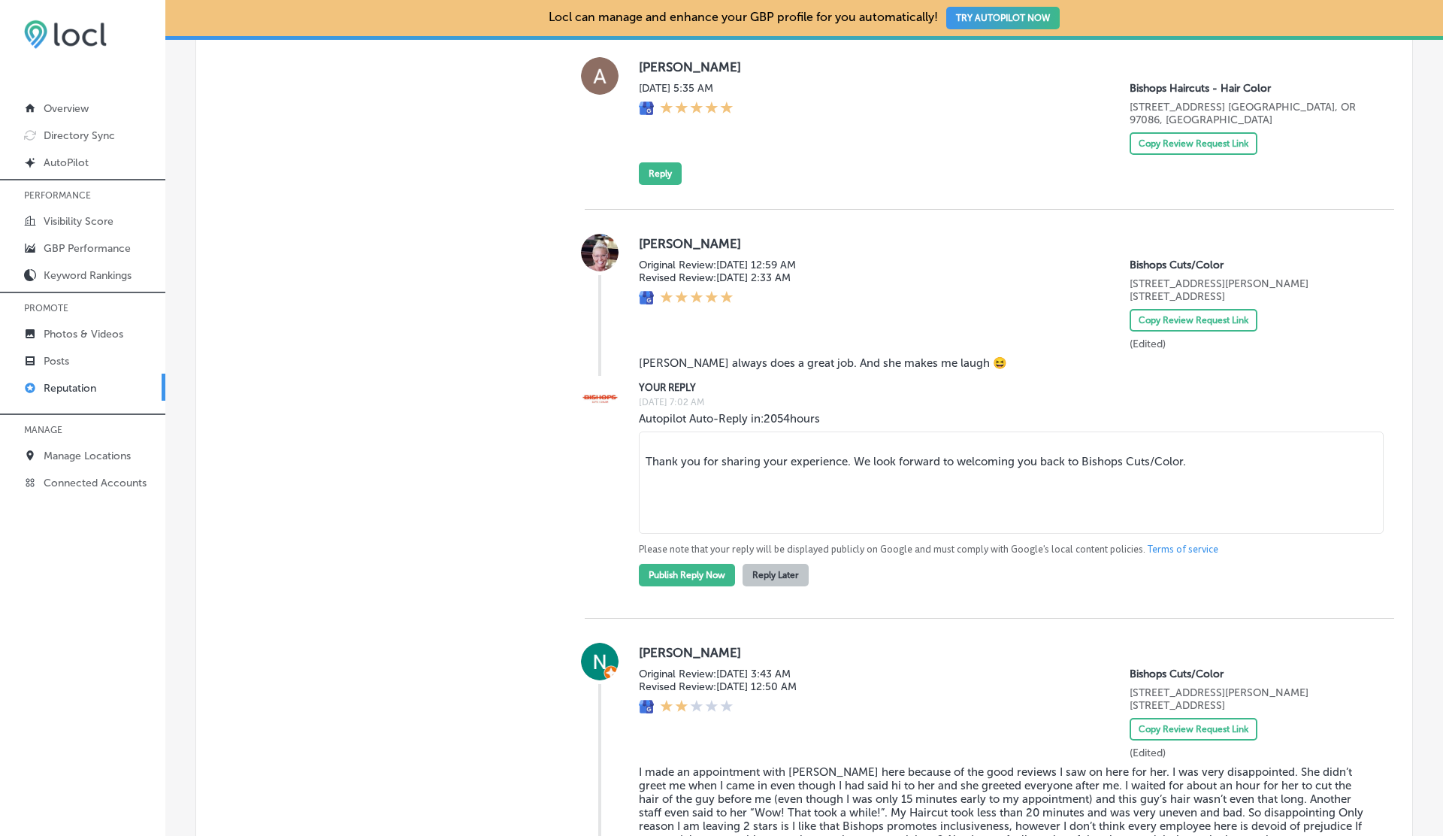
scroll to position [2641, 0]
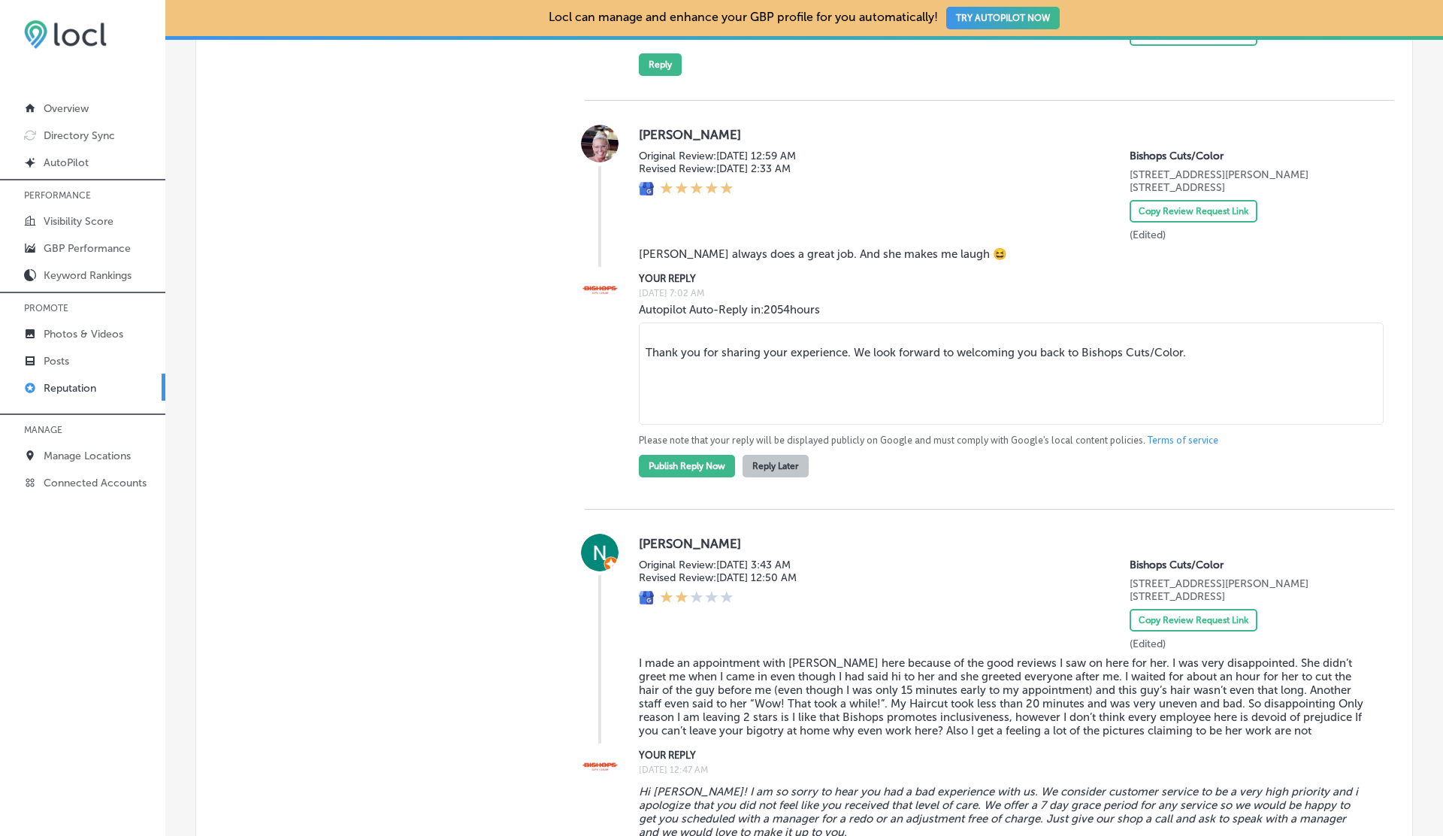
click at [786, 455] on button "Reply Later" at bounding box center [776, 466] width 66 height 23
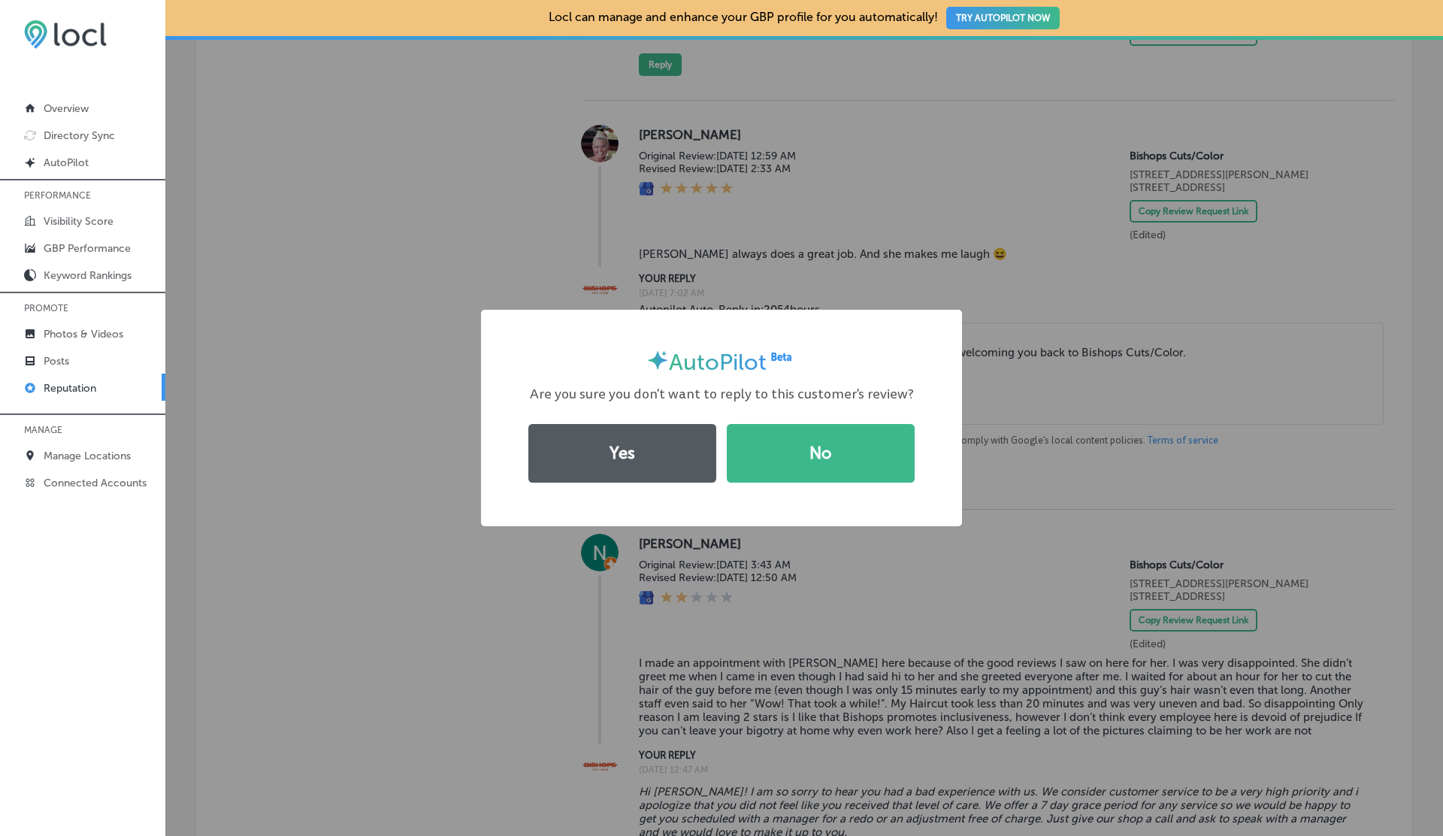
click at [625, 478] on button "Yes" at bounding box center [623, 453] width 188 height 59
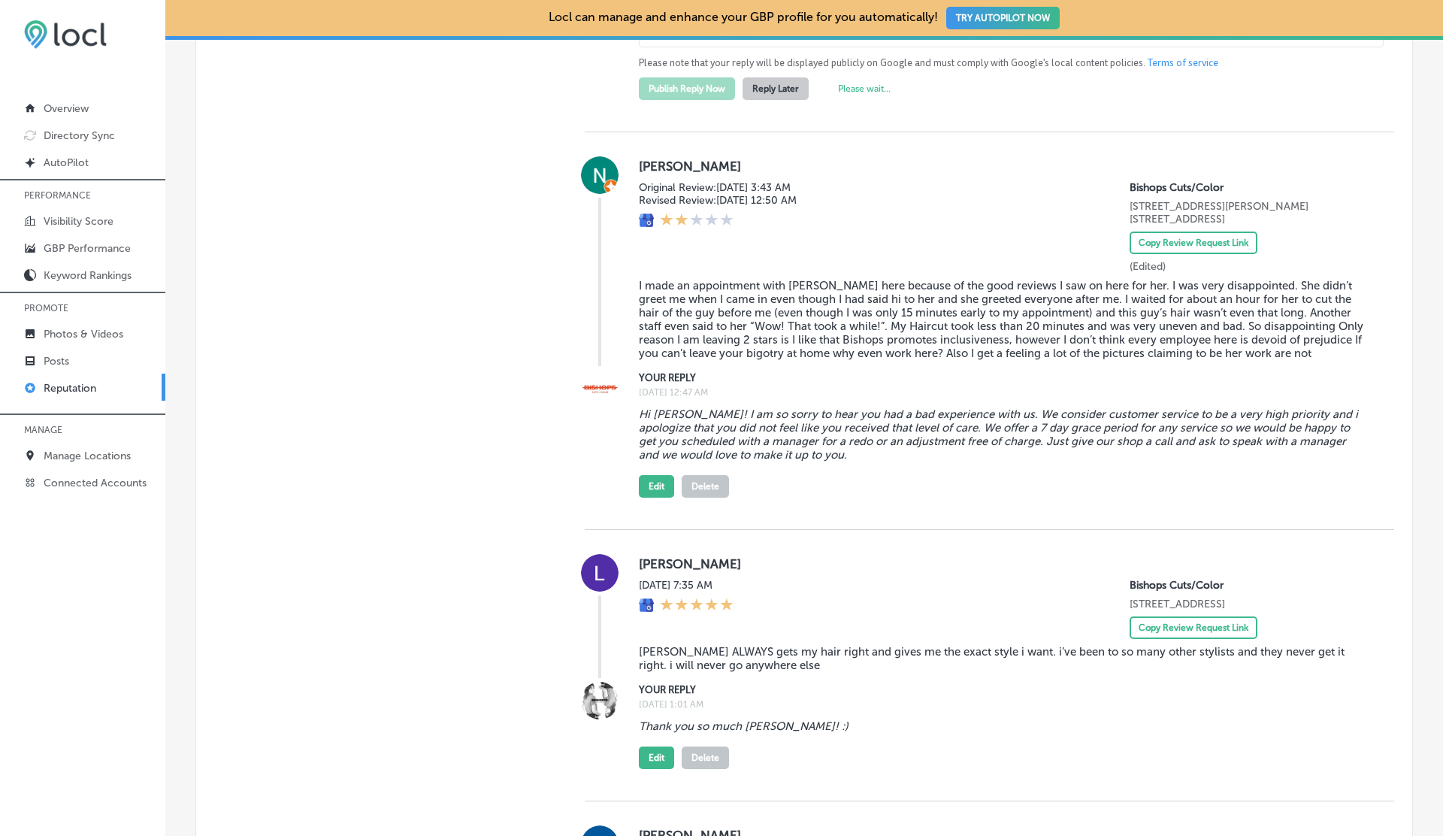
type textarea "x"
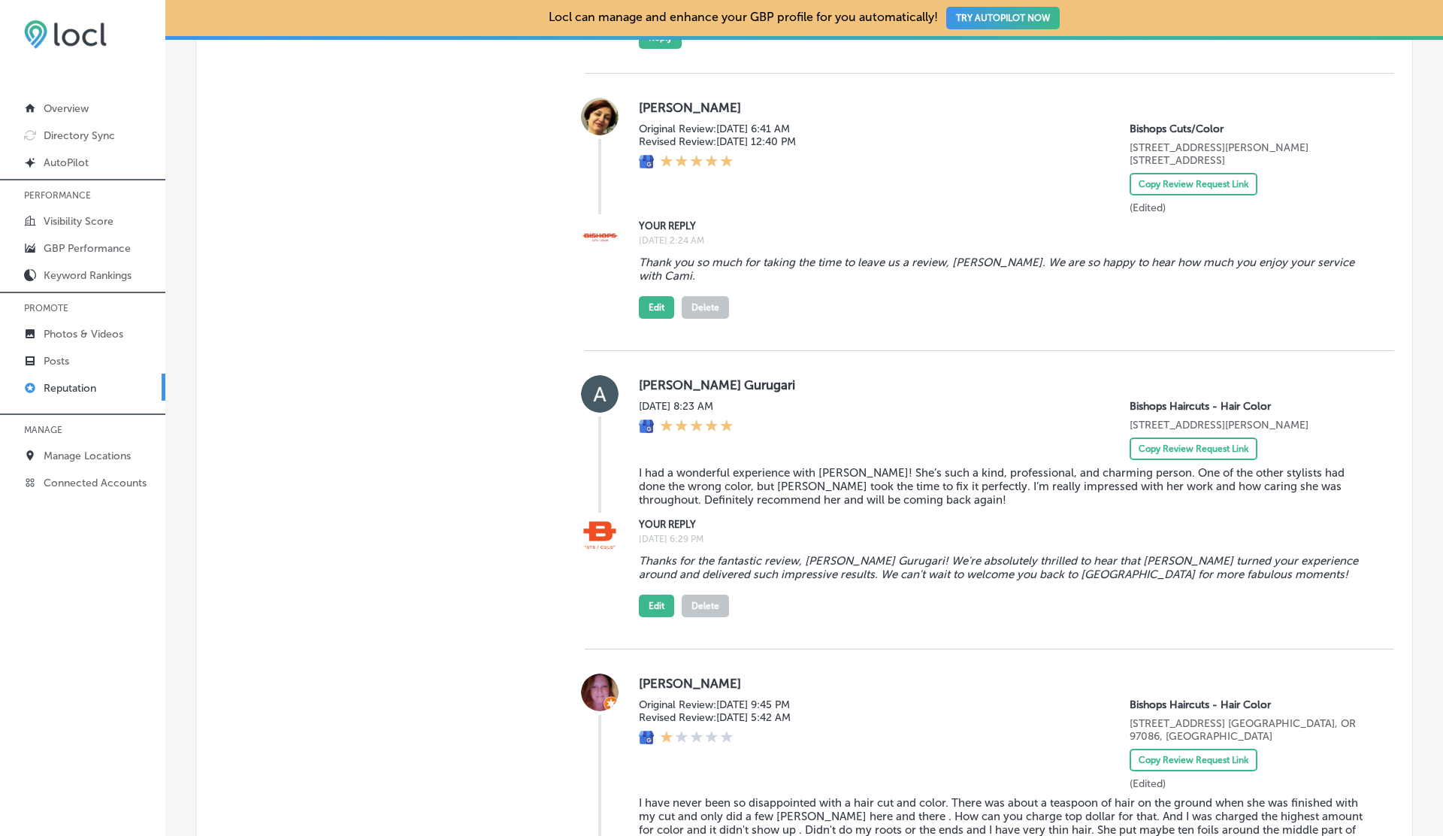
scroll to position [0, 0]
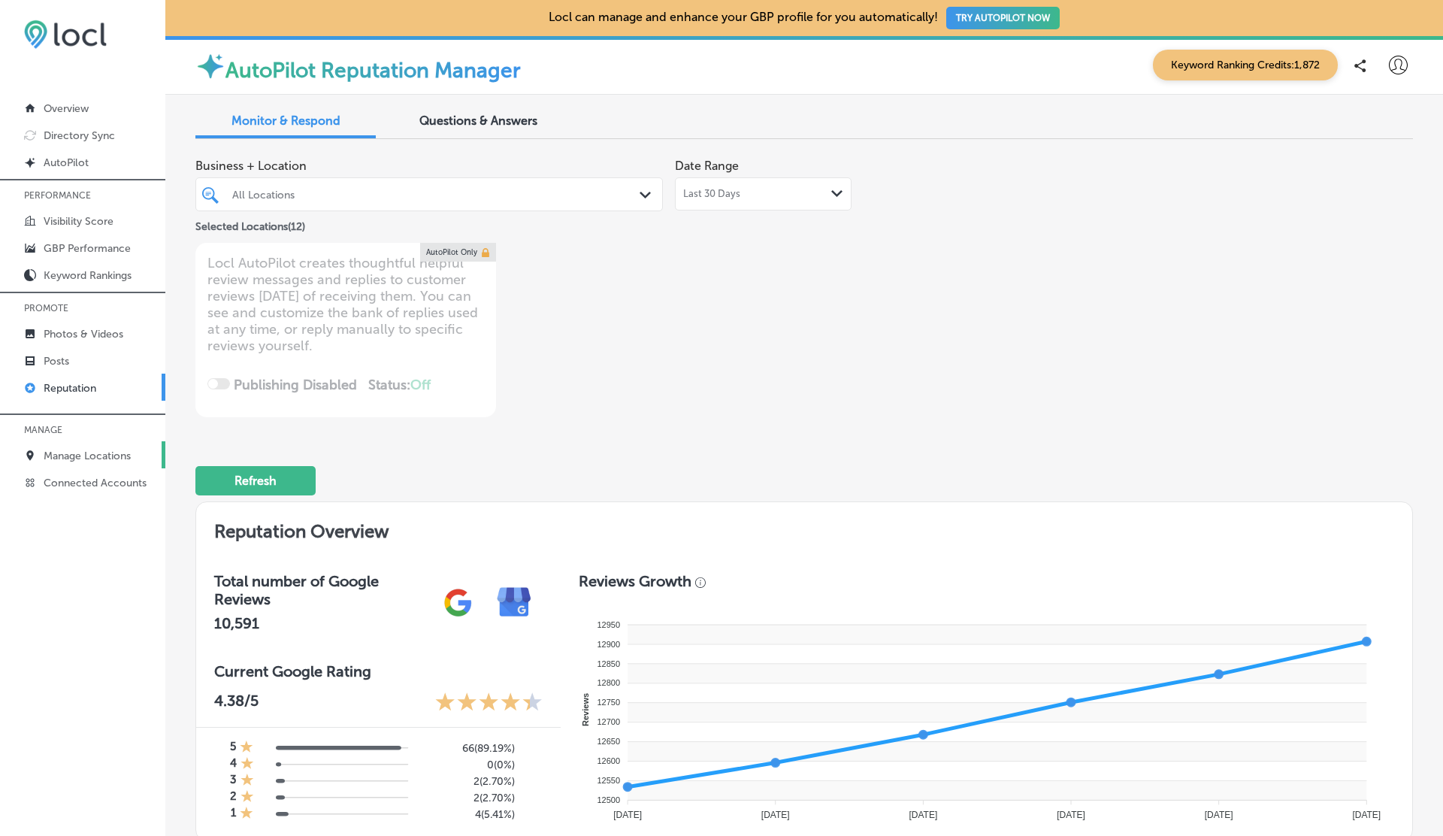
click at [77, 450] on p "Manage Locations" at bounding box center [87, 456] width 87 height 13
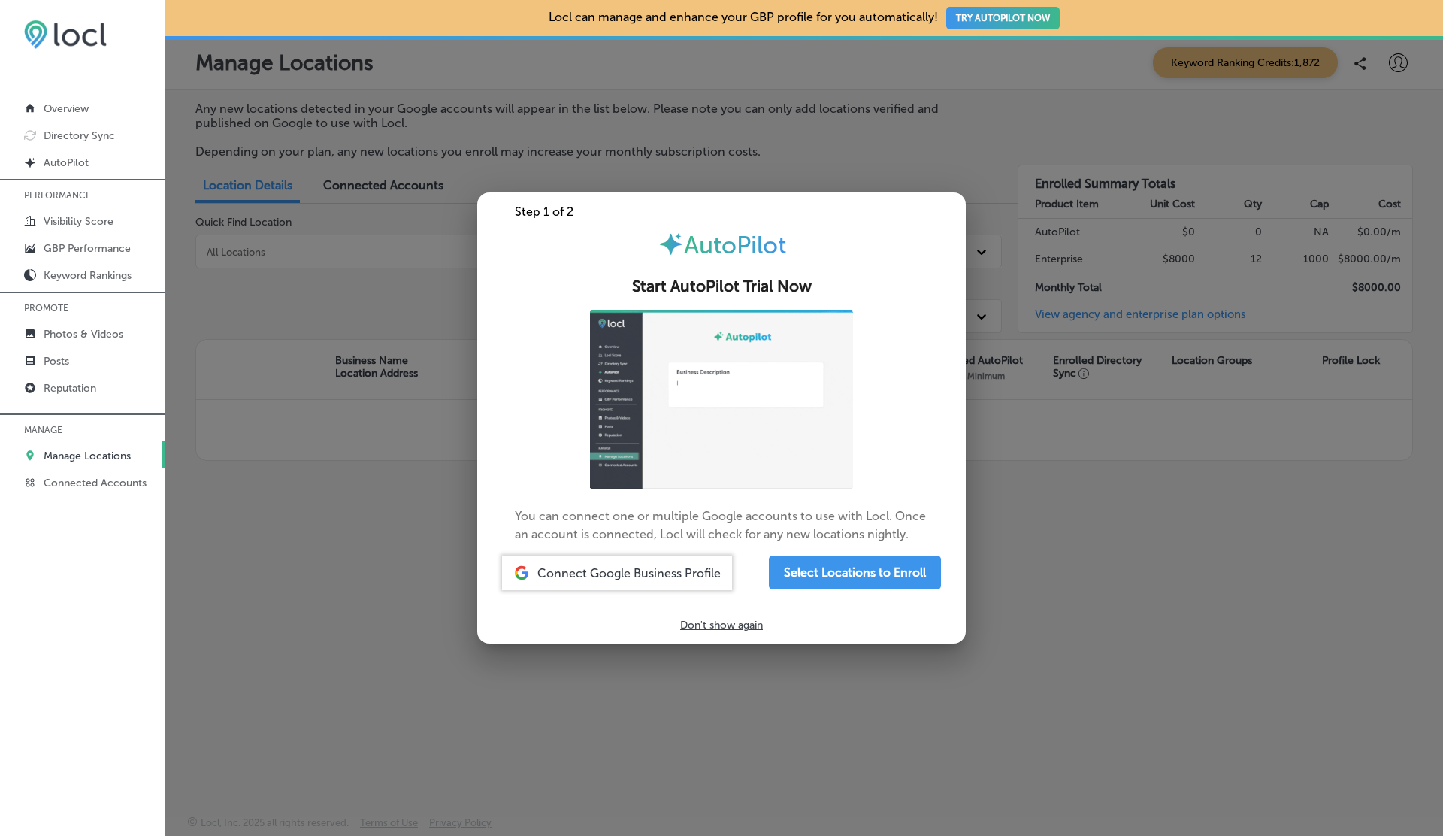
click at [1051, 429] on div at bounding box center [721, 418] width 1443 height 836
